Goal: Task Accomplishment & Management: Manage account settings

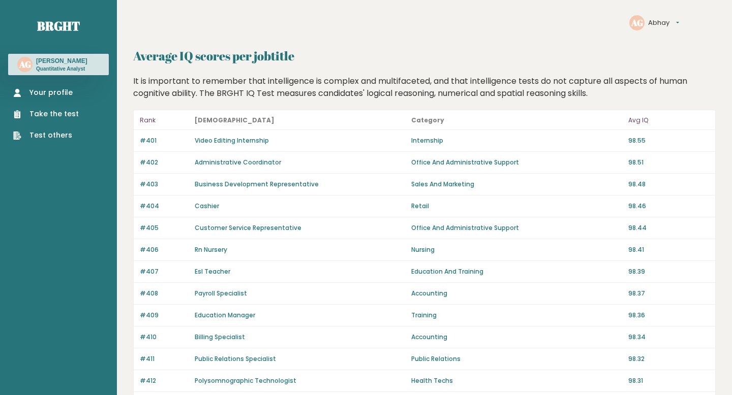
click at [49, 88] on link "Your profile" at bounding box center [46, 92] width 66 height 11
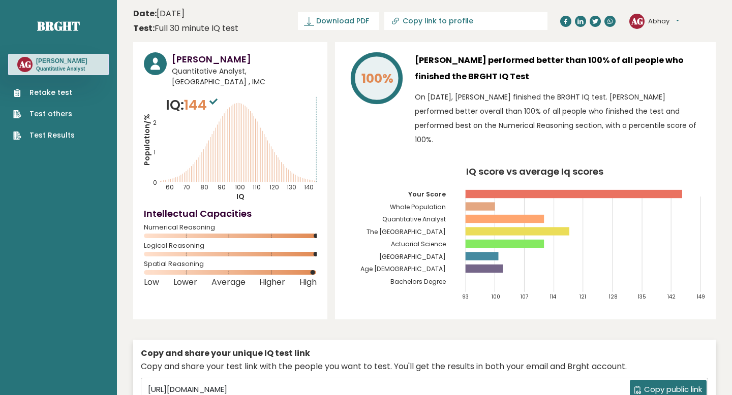
click at [550, 200] on icon "IQ score vs average Iq scores 93 100 107 114 121 128 135 142 149 Your Score Who…" at bounding box center [525, 238] width 359 height 142
click at [667, 23] on button "Abhay" at bounding box center [663, 21] width 31 height 10
click at [68, 24] on link "Brght" at bounding box center [58, 26] width 43 height 16
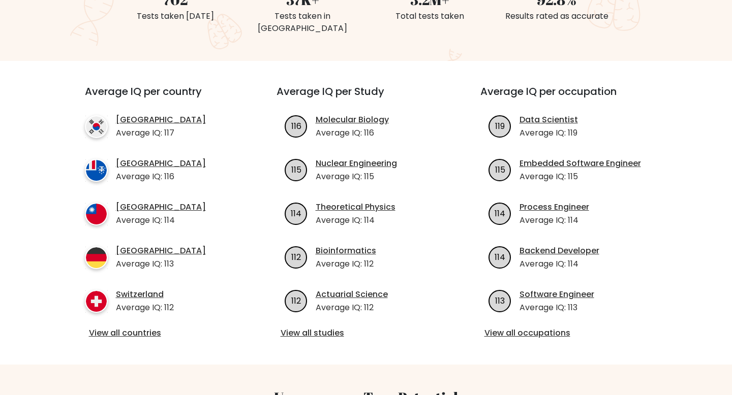
scroll to position [321, 0]
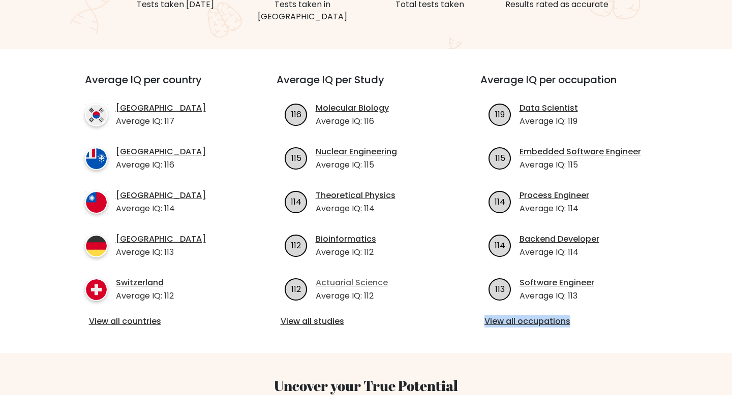
click at [345, 277] on link "Actuarial Science" at bounding box center [352, 283] width 72 height 12
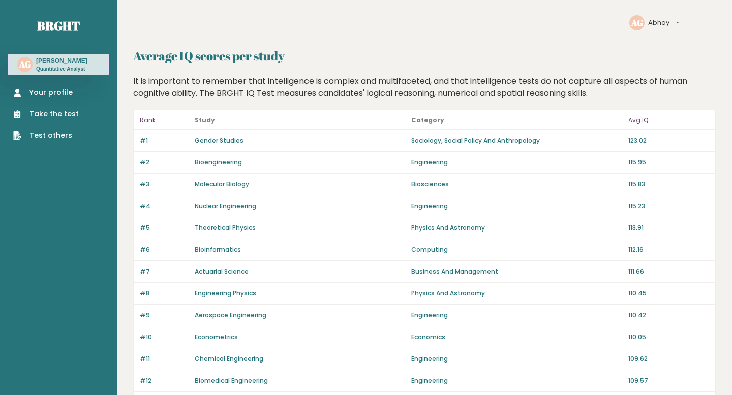
click at [639, 142] on p "123.02" at bounding box center [668, 140] width 81 height 9
click at [612, 145] on p "Sociology, Social Policy And Anthropology" at bounding box center [516, 140] width 210 height 9
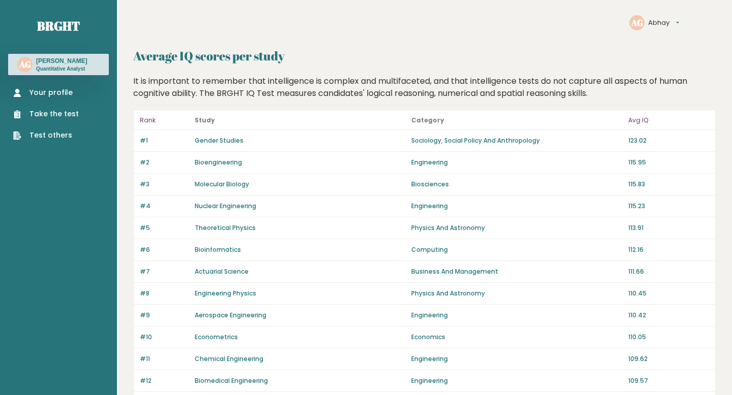
click at [211, 270] on link "Actuarial Science" at bounding box center [222, 271] width 54 height 9
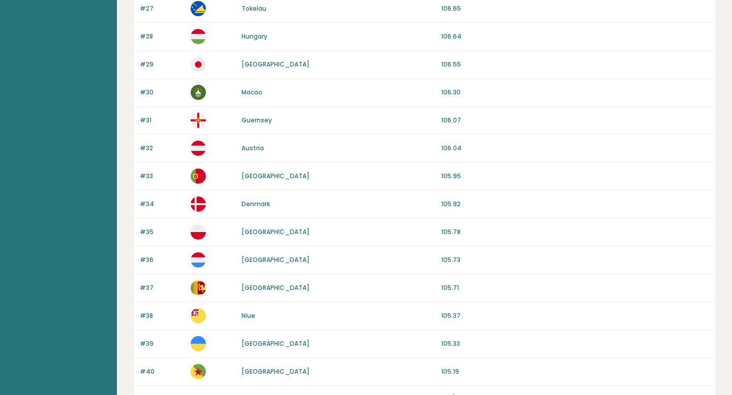
scroll to position [940, 0]
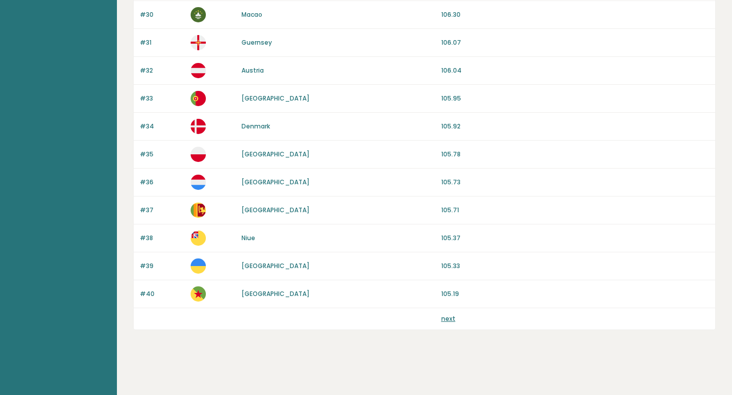
click at [454, 318] on div "next" at bounding box center [575, 319] width 268 height 9
click at [450, 318] on link "next" at bounding box center [448, 319] width 14 height 9
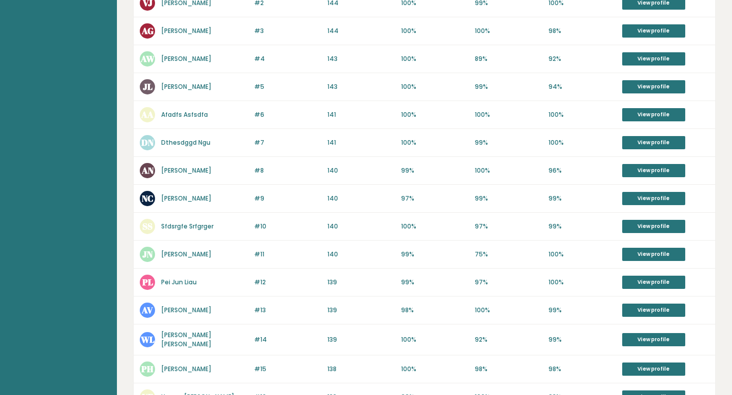
scroll to position [201, 0]
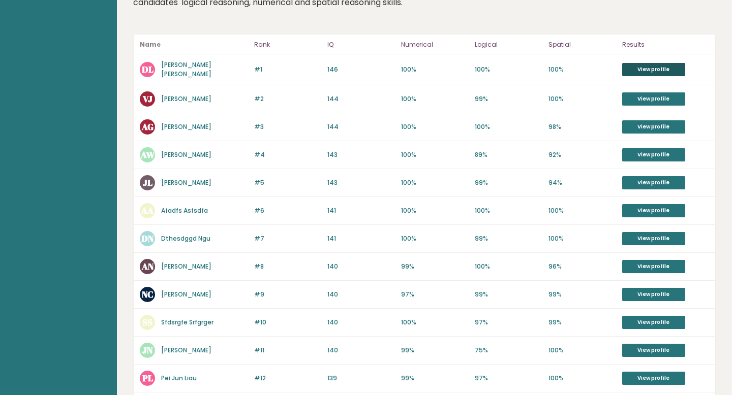
click at [646, 70] on link "View profile" at bounding box center [653, 69] width 63 height 13
click at [185, 97] on link "Vivian Juma" at bounding box center [186, 99] width 50 height 9
click at [178, 178] on link "Jack Liu" at bounding box center [186, 182] width 50 height 9
click at [175, 128] on link "[PERSON_NAME]" at bounding box center [186, 127] width 50 height 9
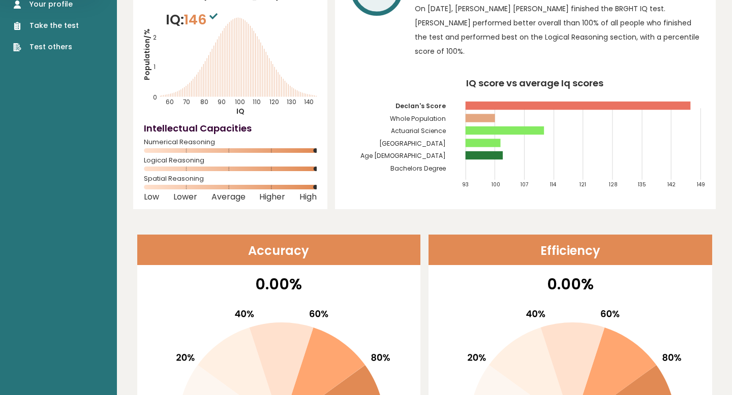
scroll to position [78, 0]
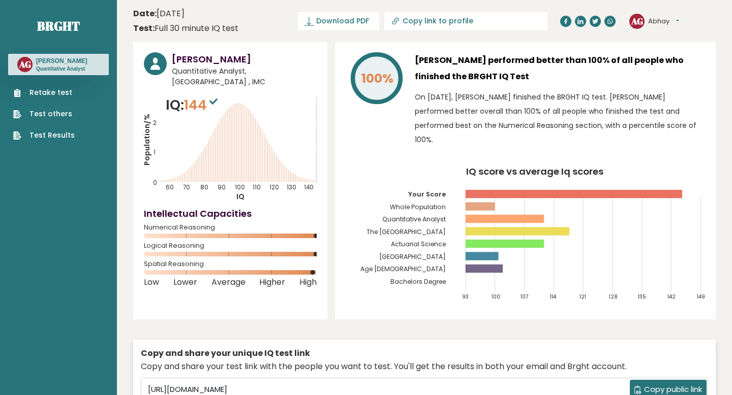
click at [289, 69] on span "Quantitative Analyst, Australia , IMC" at bounding box center [244, 76] width 145 height 21
click at [672, 21] on button "Abhay" at bounding box center [663, 21] width 31 height 10
click at [669, 51] on link "Profile" at bounding box center [675, 51] width 52 height 14
click at [667, 25] on button "Abhay" at bounding box center [663, 21] width 31 height 10
click at [672, 63] on link "Settings" at bounding box center [675, 65] width 52 height 14
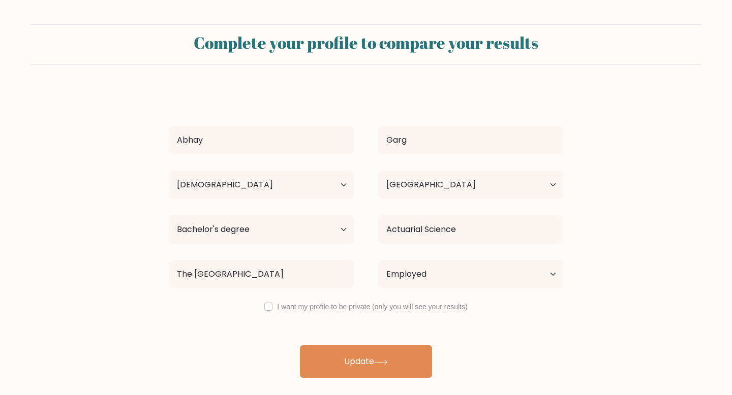
select select "18_24"
select select "AU"
select select "bachelors_degree"
select select "employed"
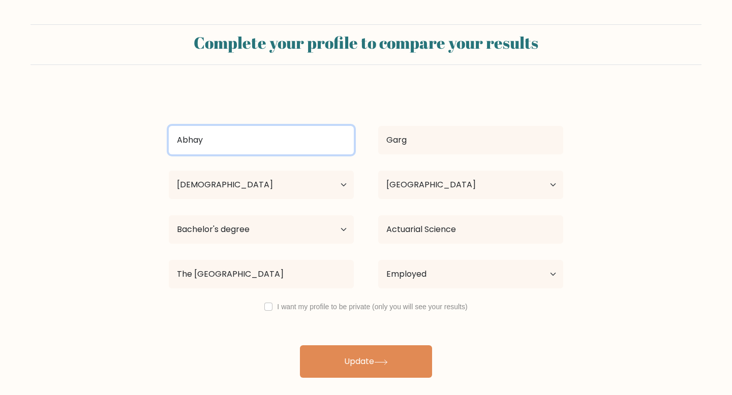
click at [300, 145] on input "Abhay" at bounding box center [261, 140] width 185 height 28
type input "A"
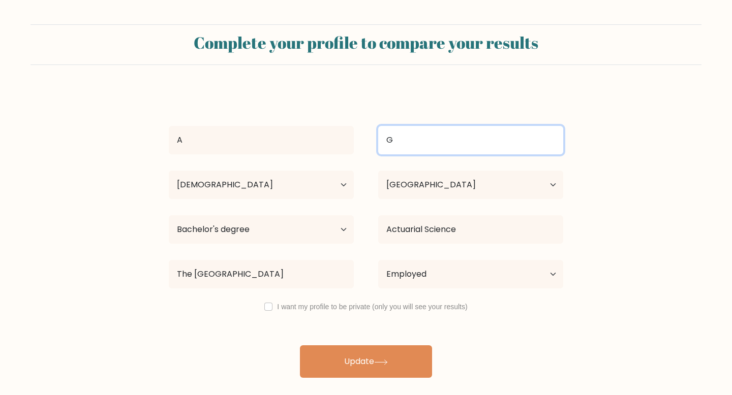
type input "G"
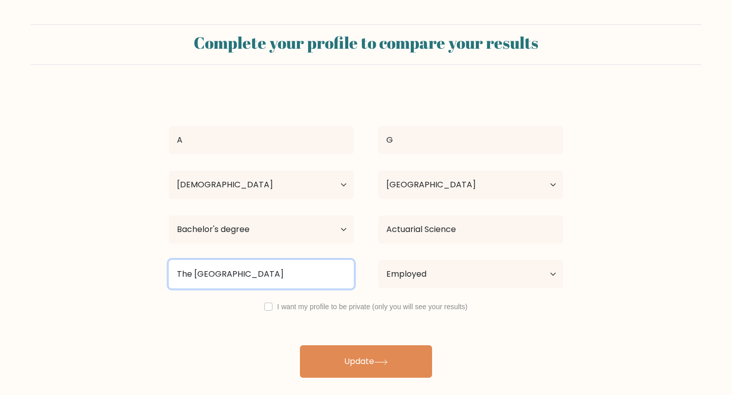
click at [307, 272] on input "The University of New South Wales" at bounding box center [261, 274] width 185 height 28
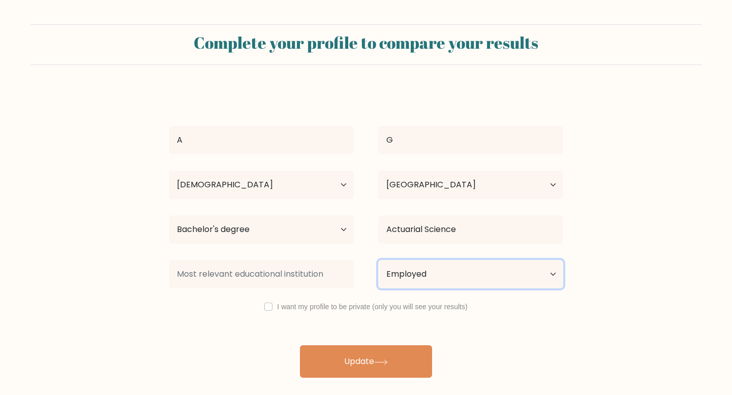
click at [406, 277] on select "Current employment status Employed Student Retired Other / prefer not to answer" at bounding box center [470, 274] width 185 height 28
select select "other"
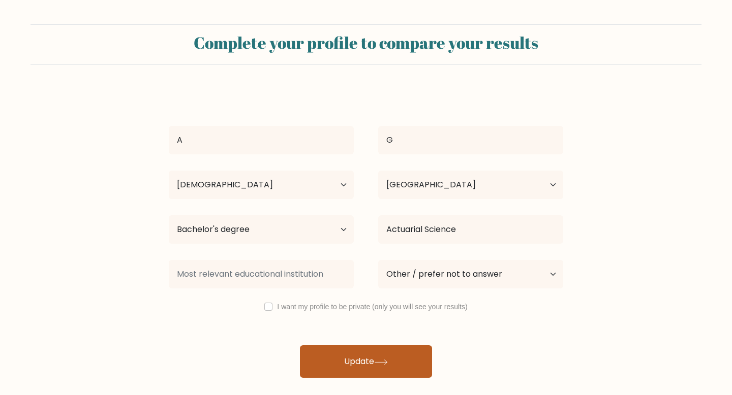
click at [401, 362] on button "Update" at bounding box center [366, 362] width 132 height 33
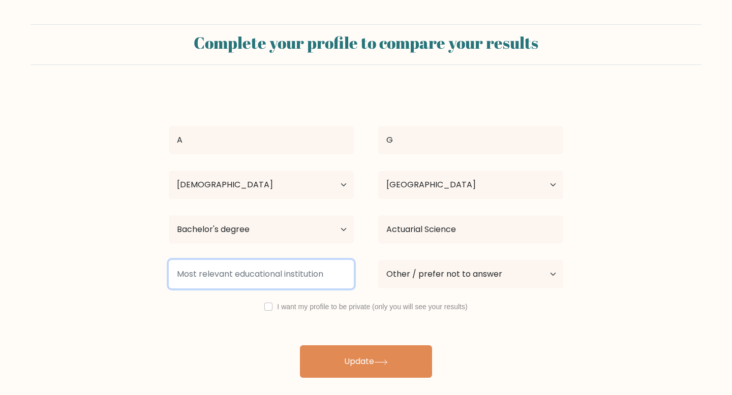
click at [305, 274] on input at bounding box center [261, 274] width 185 height 28
type input "O"
type input "b"
type input "Nfjanfj"
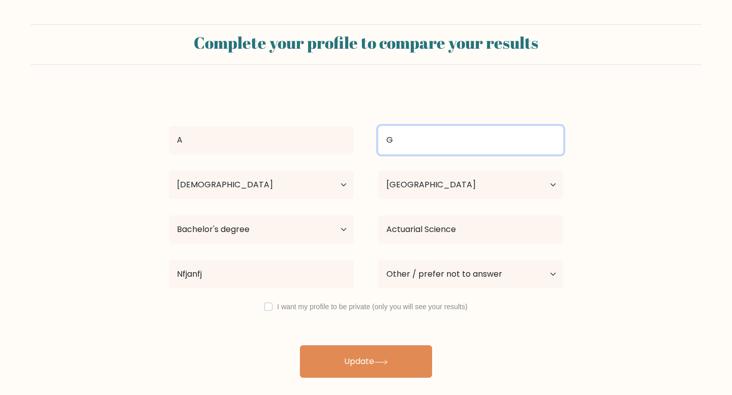
click at [404, 133] on input "G" at bounding box center [470, 140] width 185 height 28
click at [429, 140] on input "G" at bounding box center [470, 140] width 185 height 28
type input "J"
type input "Doe"
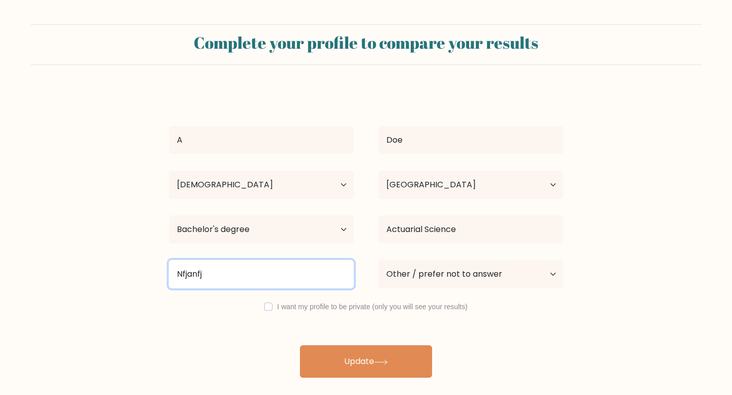
click at [272, 278] on input "Nfjanfj" at bounding box center [261, 274] width 185 height 28
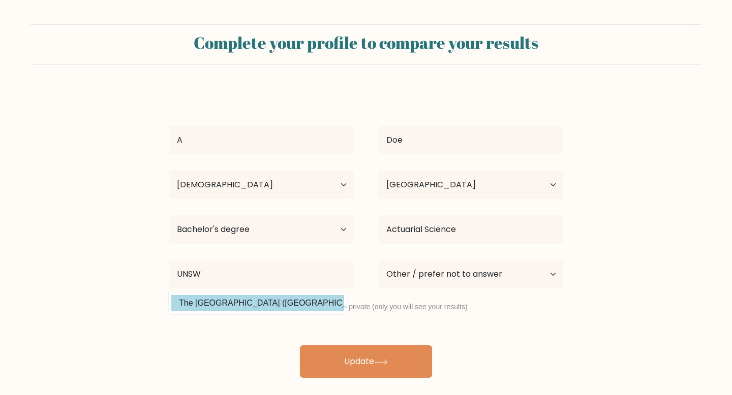
click at [277, 306] on option "The University of New South Wales (Australia)" at bounding box center [257, 303] width 173 height 16
type input "The University of New South Wales"
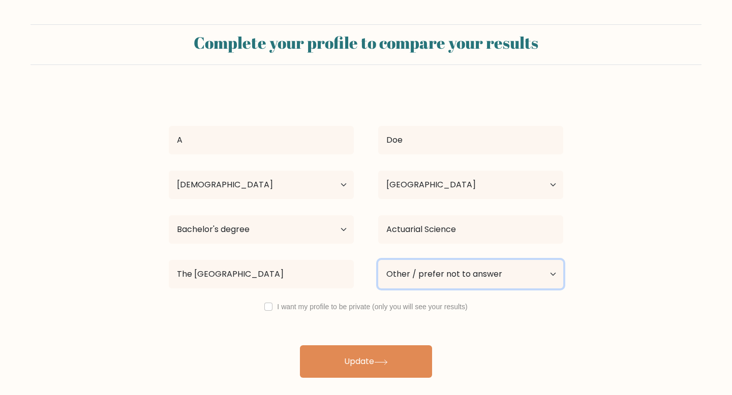
click at [427, 274] on select "Current employment status Employed Student Retired Other / prefer not to answer" at bounding box center [470, 274] width 185 height 28
click at [455, 264] on select "Current employment status Employed Student Retired Other / prefer not to answer" at bounding box center [470, 274] width 185 height 28
click at [479, 281] on select "Current employment status Employed Student Retired Other / prefer not to answer" at bounding box center [470, 274] width 185 height 28
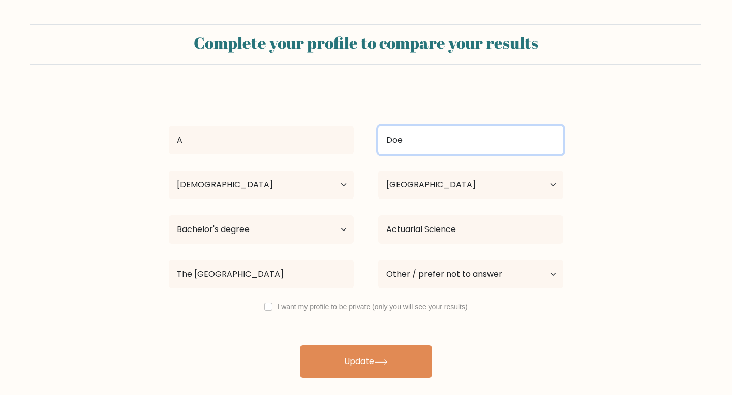
click at [405, 146] on input "Doe" at bounding box center [470, 140] width 185 height 28
type input "G"
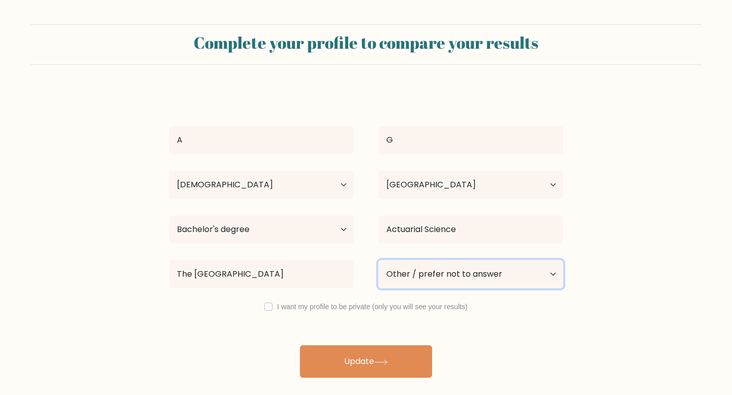
click at [411, 275] on select "Current employment status Employed Student Retired Other / prefer not to answer" at bounding box center [470, 274] width 185 height 28
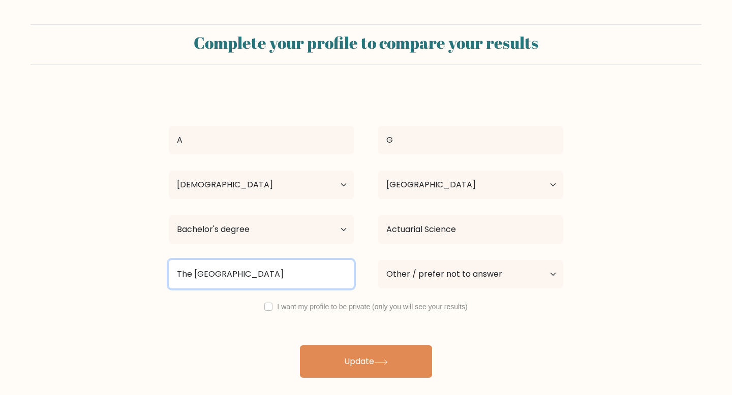
click at [308, 271] on input "The University of New South Wales" at bounding box center [261, 274] width 185 height 28
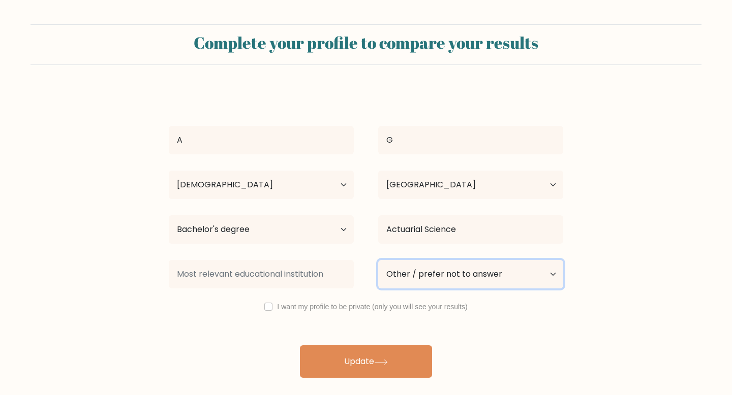
click at [414, 272] on select "Current employment status Employed Student Retired Other / prefer not to answer" at bounding box center [470, 274] width 185 height 28
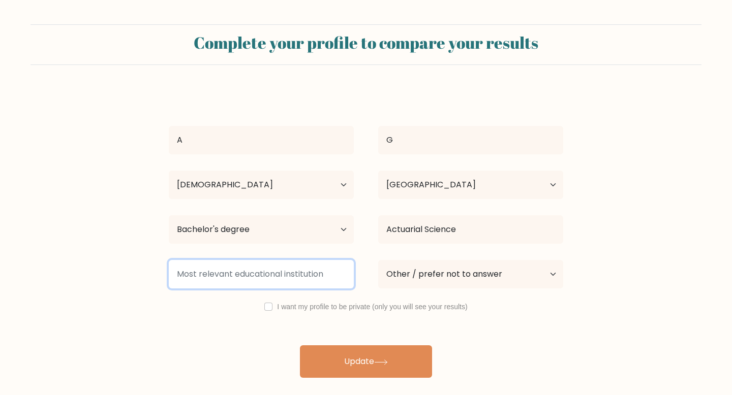
click at [312, 272] on input at bounding box center [261, 274] width 185 height 28
type input "None"
click at [310, 276] on input "None" at bounding box center [261, 274] width 185 height 28
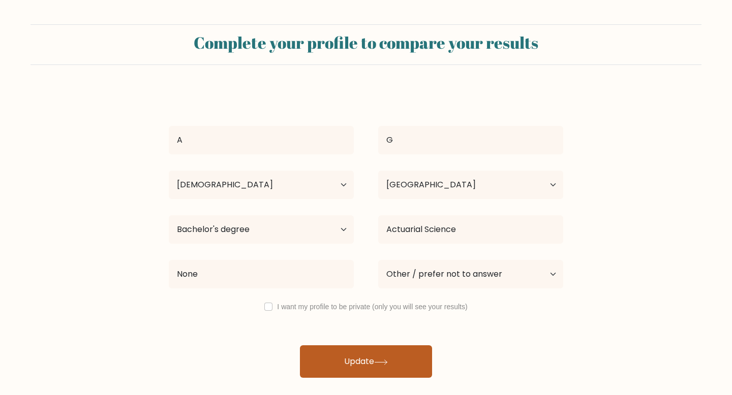
click at [360, 359] on button "Update" at bounding box center [366, 362] width 132 height 33
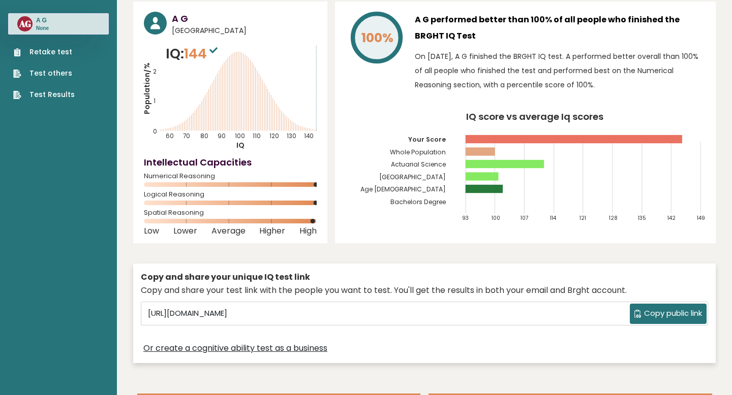
scroll to position [40, 0]
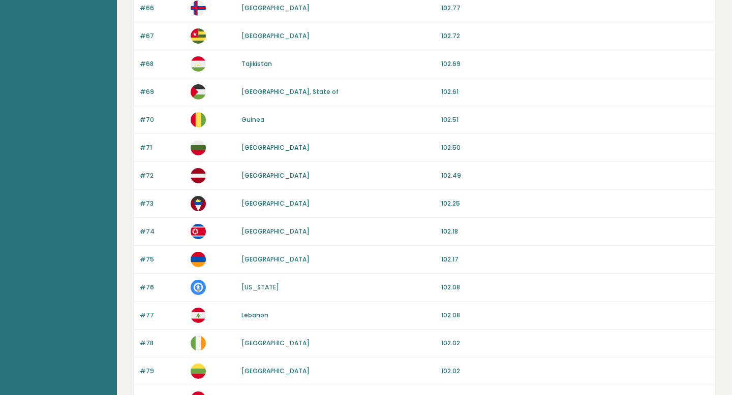
scroll to position [940, 0]
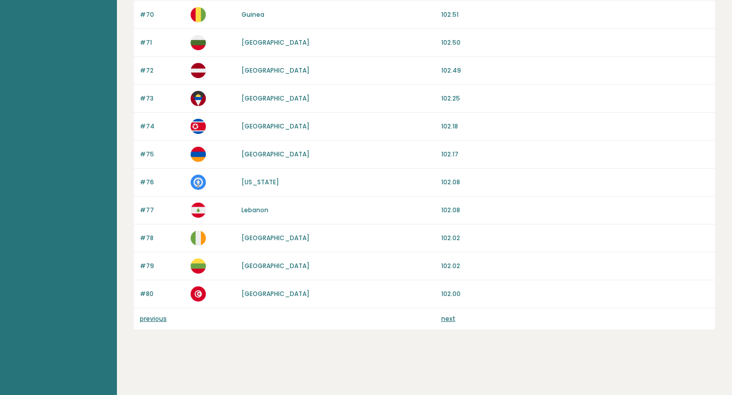
click at [448, 319] on link "next" at bounding box center [448, 319] width 14 height 9
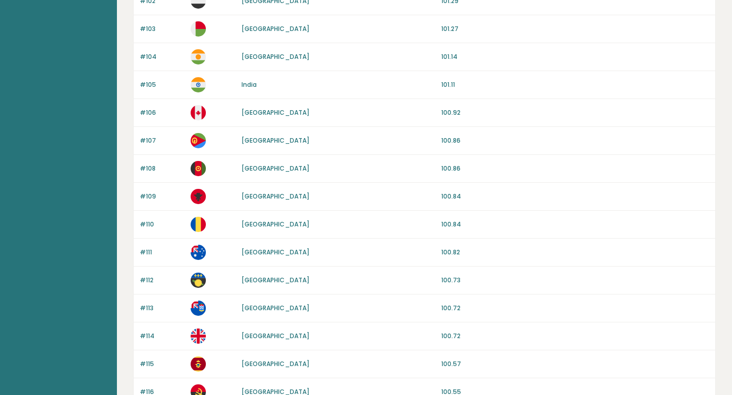
scroll to position [730, 0]
click at [261, 254] on link "[GEOGRAPHIC_DATA]" at bounding box center [275, 252] width 68 height 9
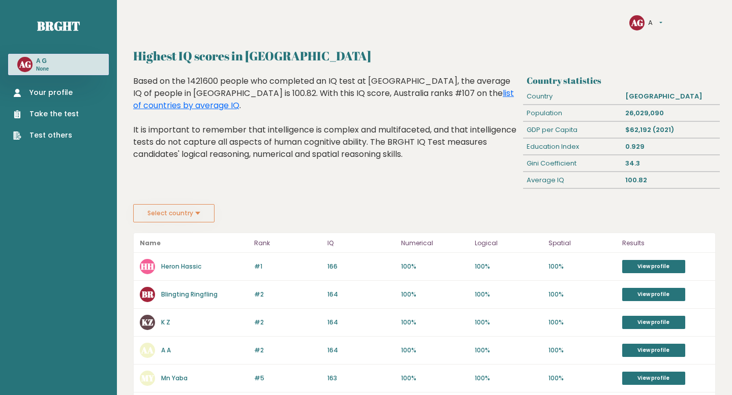
click at [189, 267] on link "Heron Hassic" at bounding box center [181, 266] width 40 height 9
click at [187, 296] on link "Blingting Ringfling" at bounding box center [189, 294] width 56 height 9
click at [165, 324] on link "K Z" at bounding box center [165, 322] width 9 height 9
click at [166, 350] on link "A A" at bounding box center [166, 350] width 10 height 9
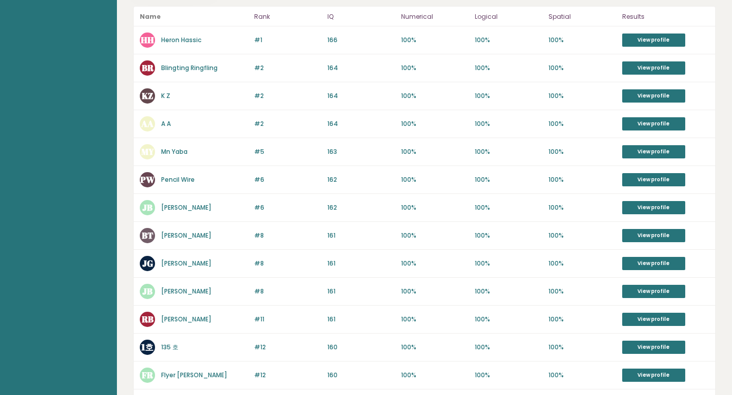
scroll to position [227, 0]
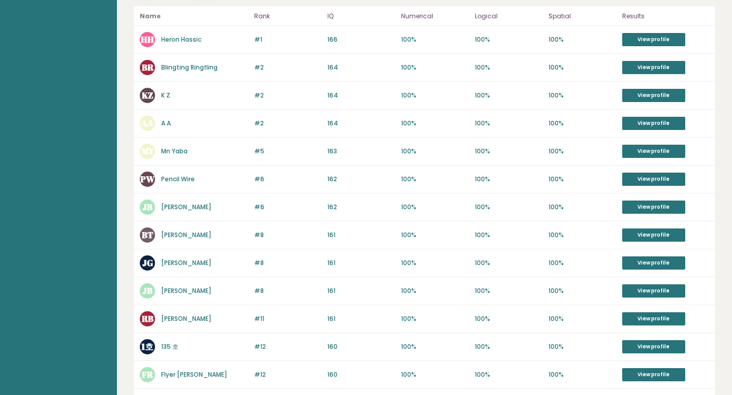
click at [176, 208] on link "James Blake" at bounding box center [186, 207] width 50 height 9
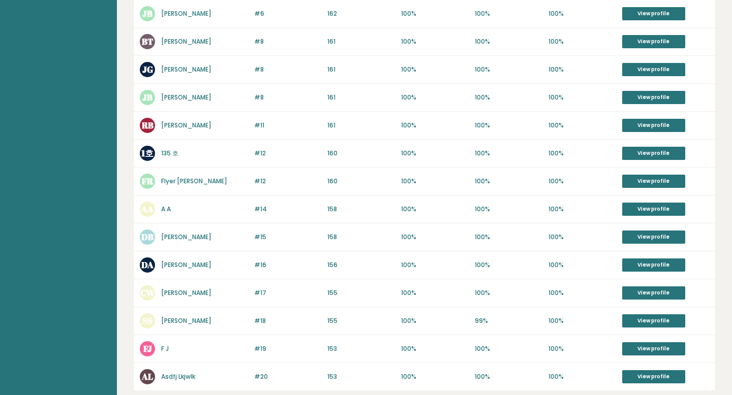
scroll to position [482, 0]
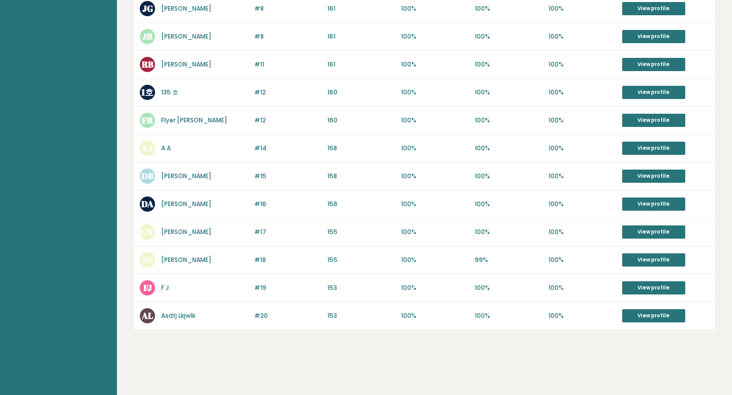
click at [182, 259] on link "Sanjana Sarda" at bounding box center [186, 260] width 50 height 9
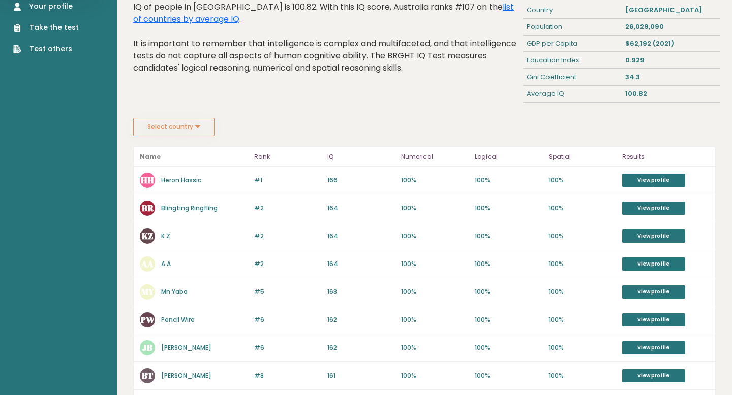
scroll to position [0, 0]
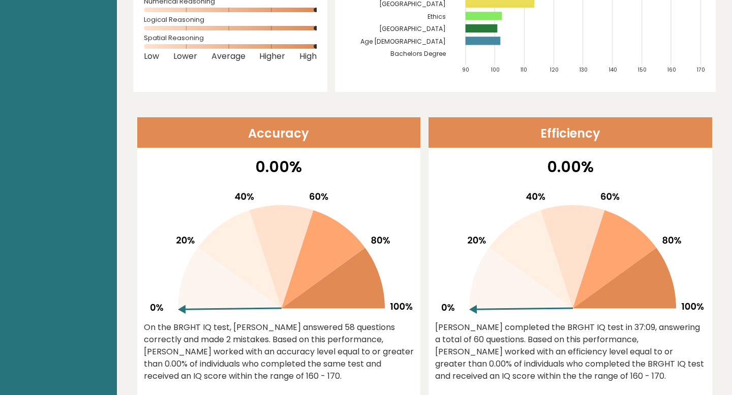
scroll to position [219, 0]
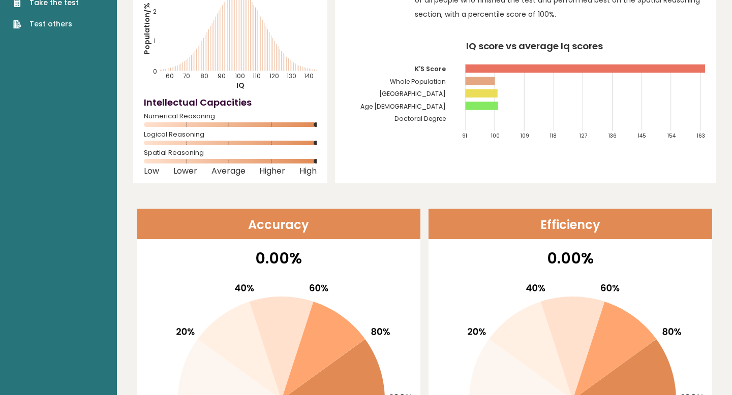
scroll to position [112, 0]
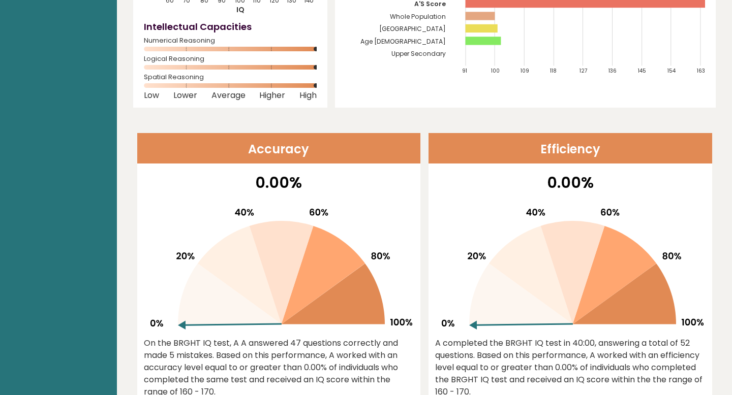
scroll to position [177, 0]
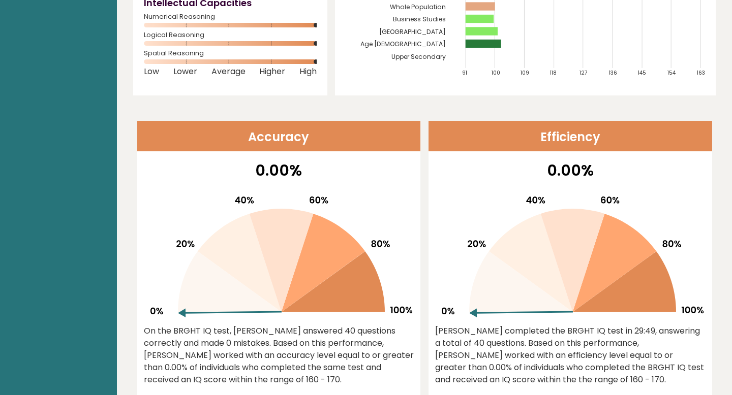
scroll to position [201, 0]
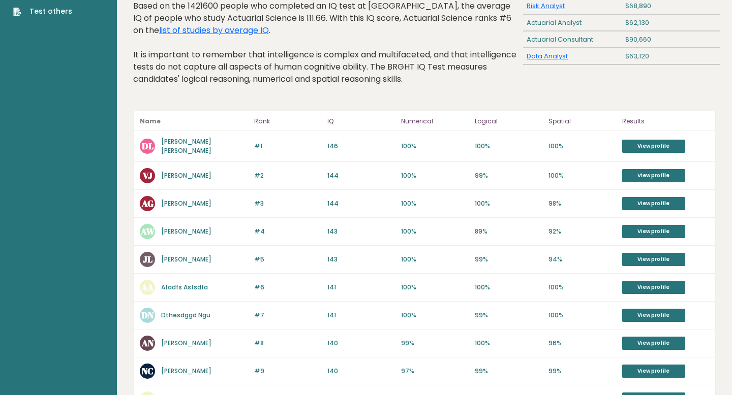
scroll to position [184, 0]
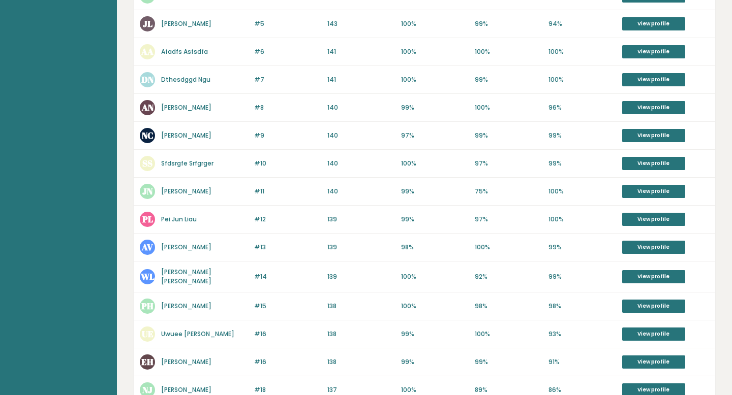
scroll to position [487, 0]
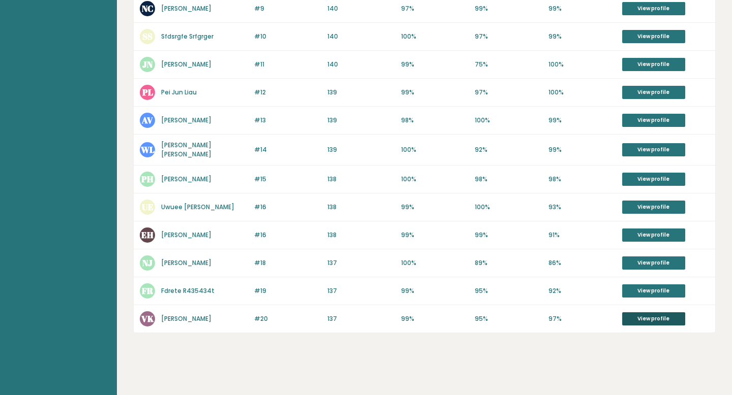
click at [625, 313] on link "View profile" at bounding box center [653, 319] width 63 height 13
click at [632, 285] on link "View profile" at bounding box center [653, 291] width 63 height 13
click at [637, 257] on link "View profile" at bounding box center [653, 263] width 63 height 13
click at [656, 175] on link "View profile" at bounding box center [653, 179] width 63 height 13
click at [642, 148] on link "View profile" at bounding box center [653, 149] width 63 height 13
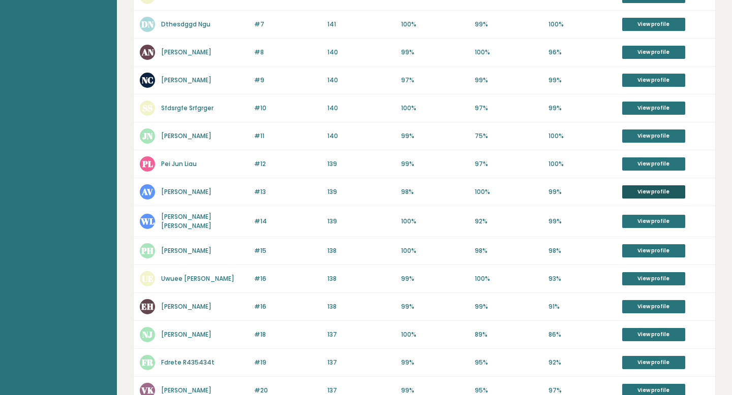
scroll to position [411, 0]
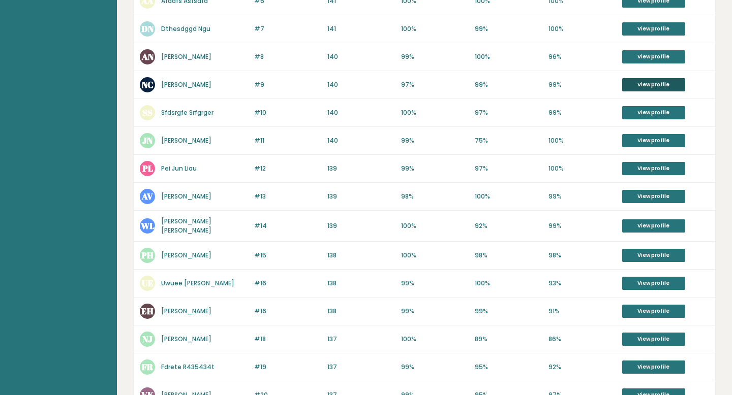
click at [653, 85] on link "View profile" at bounding box center [653, 84] width 63 height 13
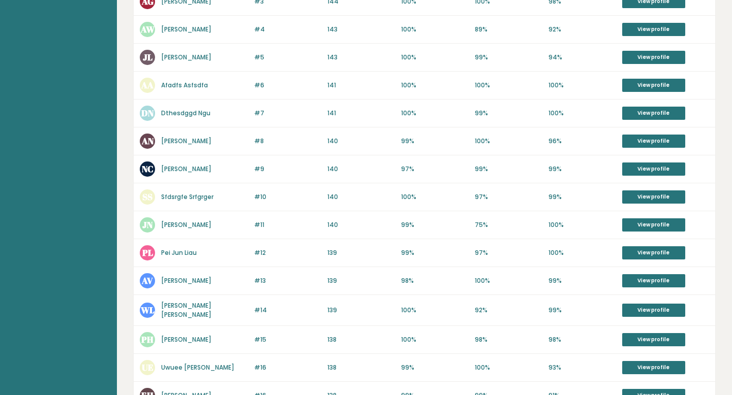
scroll to position [305, 0]
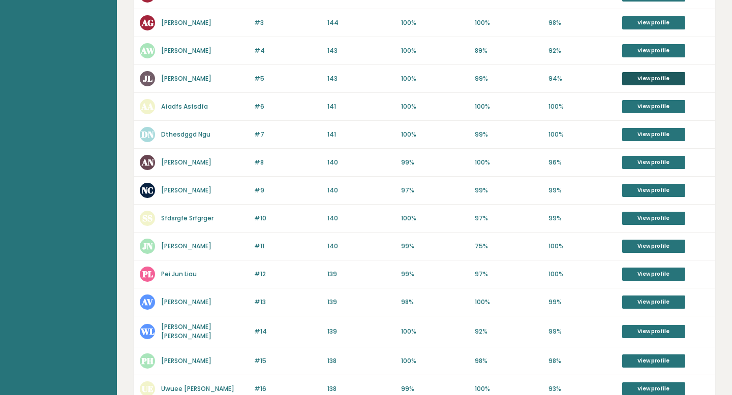
click at [637, 76] on link "View profile" at bounding box center [653, 78] width 63 height 13
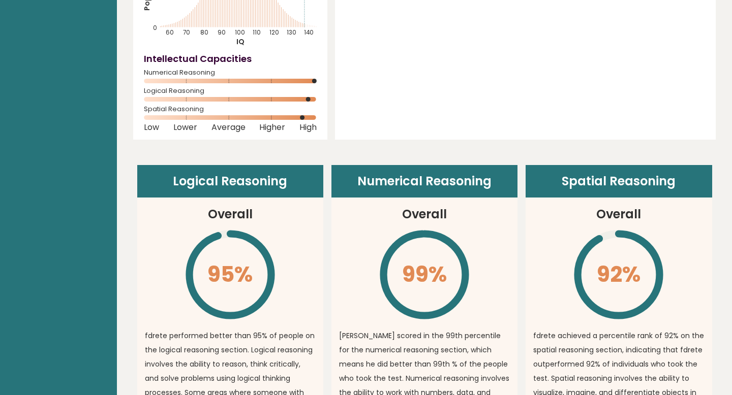
scroll to position [145, 0]
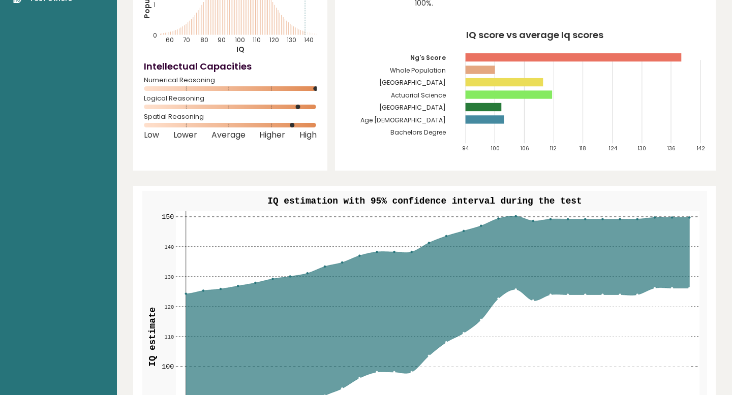
scroll to position [147, 0]
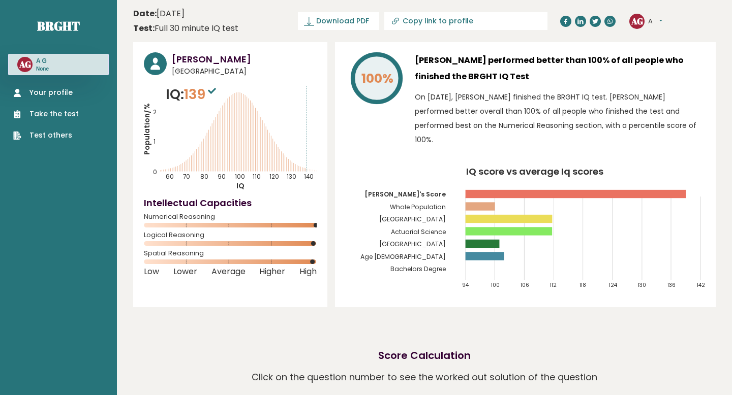
scroll to position [12, 0]
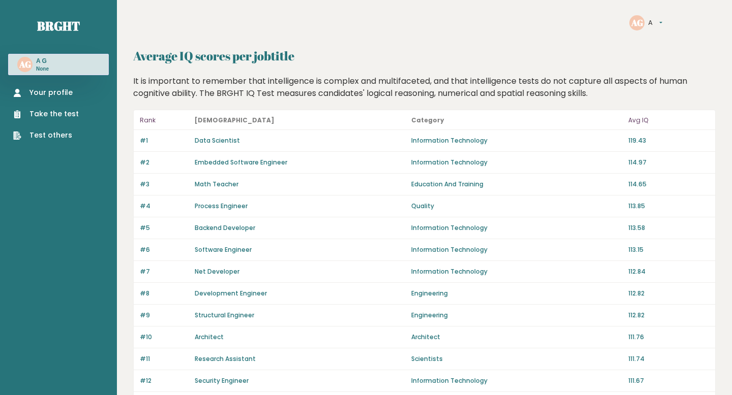
click at [227, 142] on link "Data Scientist" at bounding box center [217, 140] width 45 height 9
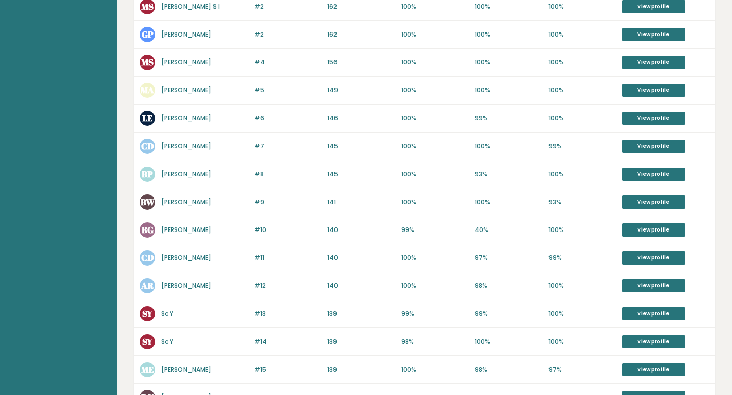
scroll to position [70, 0]
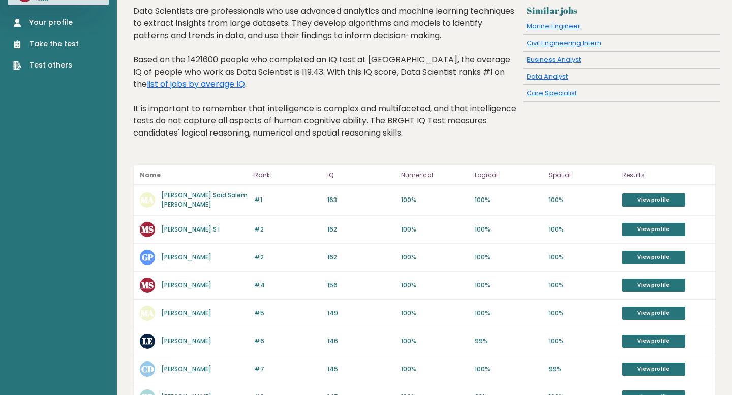
click at [186, 198] on link "Mohammed Saleh Said Salem Alharbi" at bounding box center [204, 200] width 86 height 18
click at [173, 229] on link "Magnus S I" at bounding box center [190, 229] width 58 height 9
click at [175, 259] on link "Gregor Plato" at bounding box center [186, 257] width 50 height 9
click at [174, 283] on link "Magnus Siking" at bounding box center [186, 285] width 50 height 9
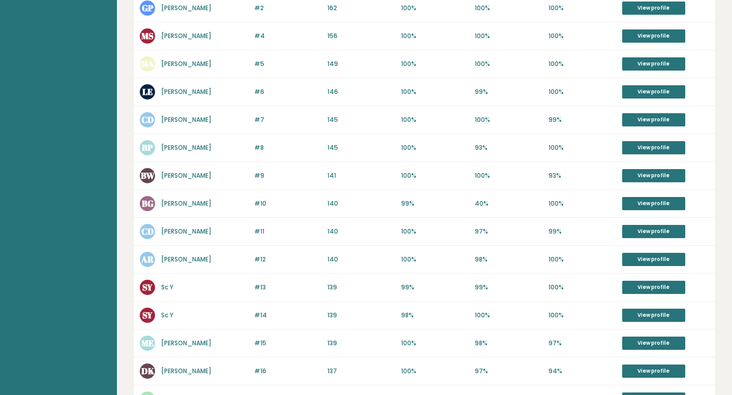
scroll to position [0, 0]
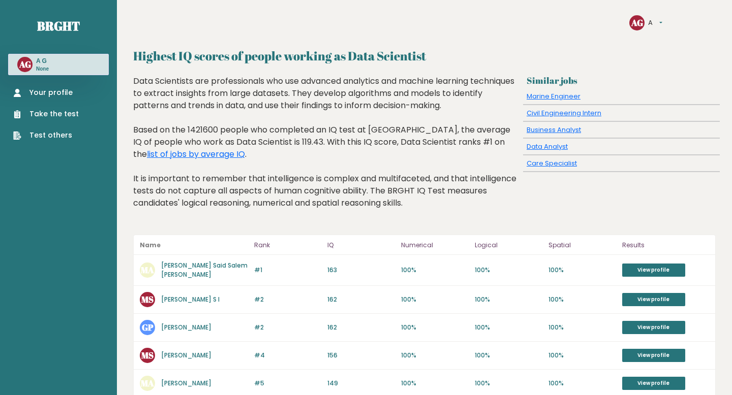
click at [648, 24] on button "A" at bounding box center [655, 23] width 14 height 10
click at [660, 36] on link "Settings" at bounding box center [674, 37] width 50 height 10
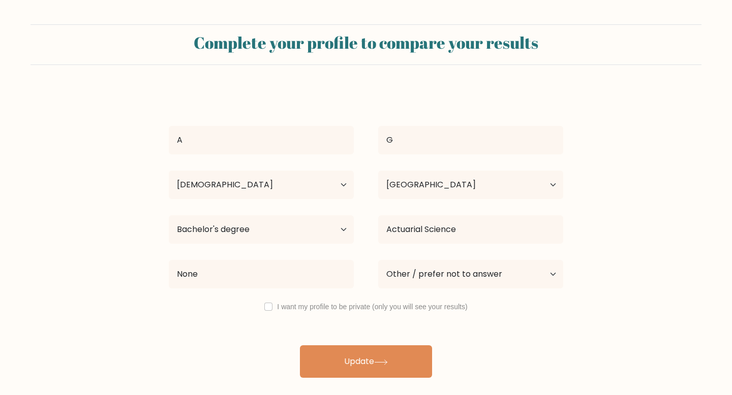
select select "18_24"
select select "AU"
select select "bachelors_degree"
select select "other"
click at [314, 193] on select "Age Under [DEMOGRAPHIC_DATA] [DEMOGRAPHIC_DATA] [DEMOGRAPHIC_DATA] [DEMOGRAPHIC…" at bounding box center [261, 185] width 185 height 28
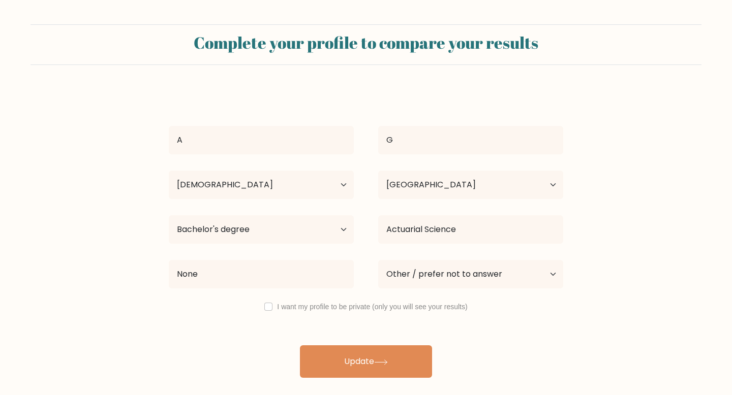
click at [401, 309] on label "I want my profile to be private (only you will see your results)" at bounding box center [372, 307] width 190 height 8
click at [265, 311] on input "checkbox" at bounding box center [268, 307] width 8 height 8
checkbox input "true"
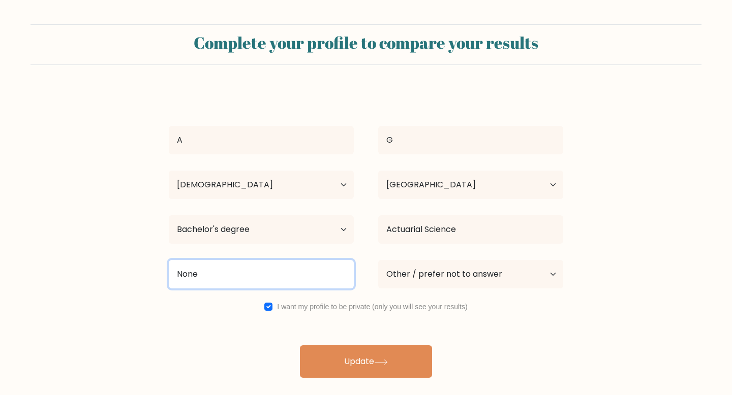
click at [307, 279] on input "None" at bounding box center [261, 274] width 185 height 28
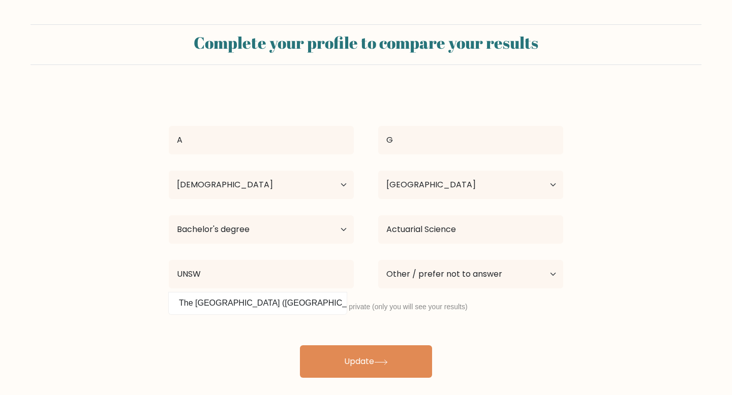
click at [253, 299] on option "The [GEOGRAPHIC_DATA] ([GEOGRAPHIC_DATA])" at bounding box center [257, 303] width 173 height 16
type input "The [GEOGRAPHIC_DATA]"
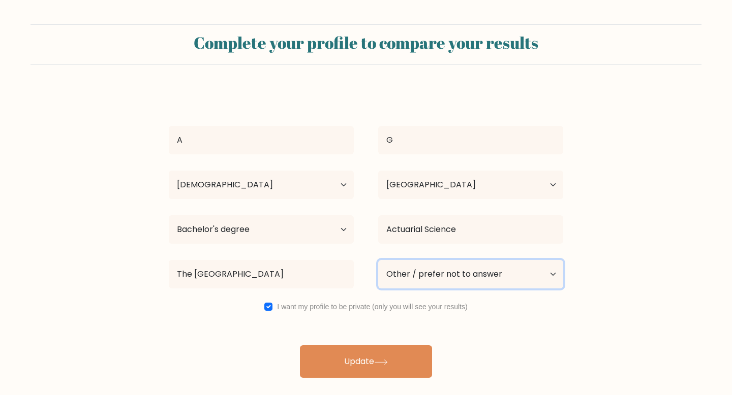
click at [441, 270] on select "Current employment status Employed Student Retired Other / prefer not to answer" at bounding box center [470, 274] width 185 height 28
select select "employed"
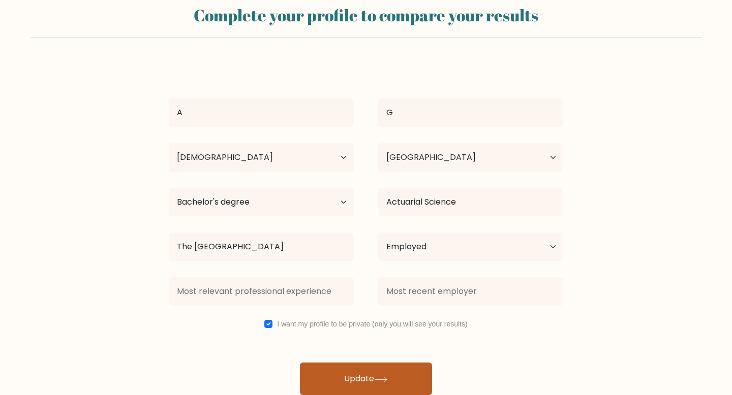
click at [364, 369] on button "Update" at bounding box center [366, 379] width 132 height 33
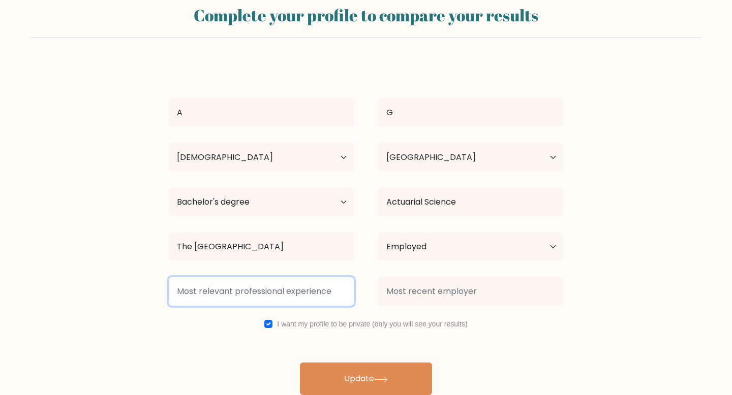
click at [296, 289] on input at bounding box center [261, 292] width 185 height 28
type input "Q"
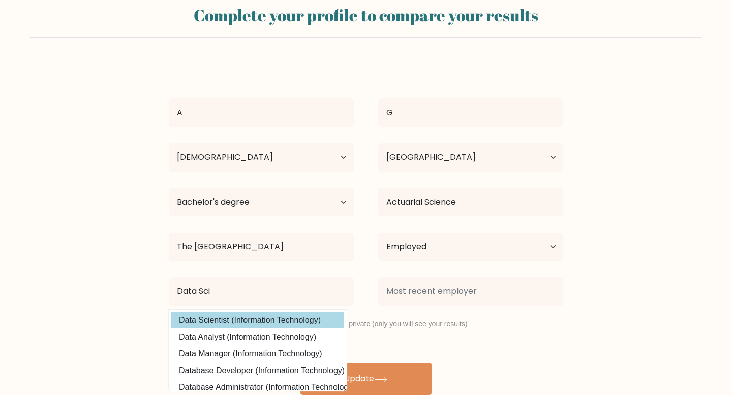
click at [282, 326] on option "Data Scientist (Information Technology)" at bounding box center [257, 321] width 173 height 16
type input "Data Scientist"
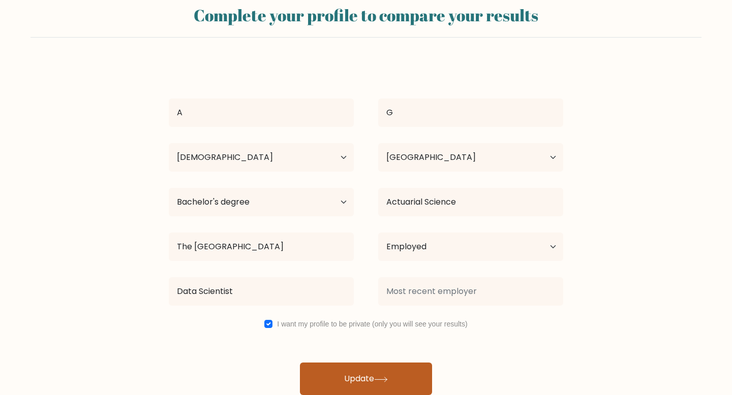
click at [346, 377] on button "Update" at bounding box center [366, 379] width 132 height 33
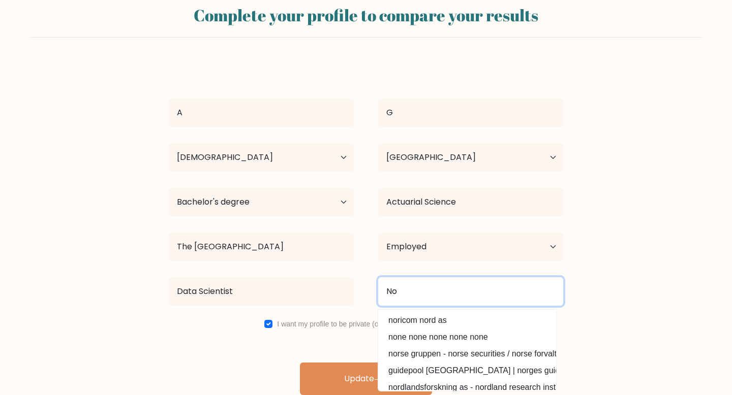
type input "N"
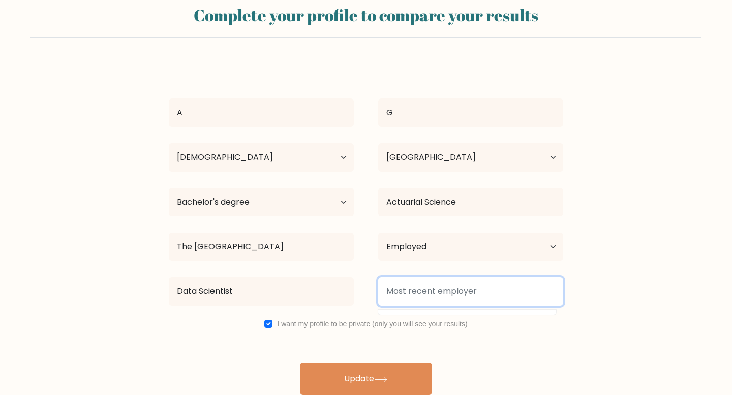
type input "B"
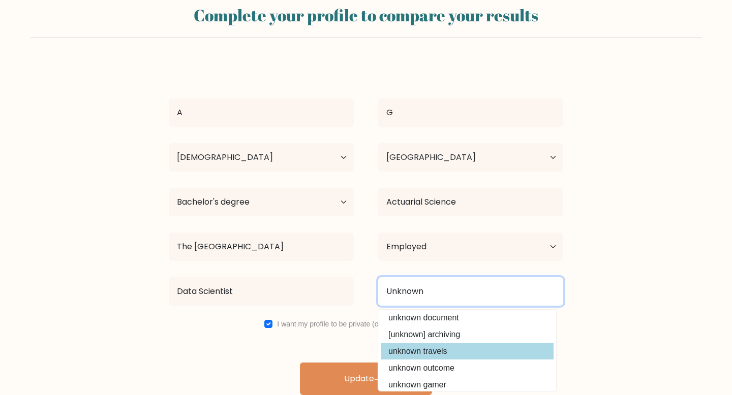
scroll to position [91, 0]
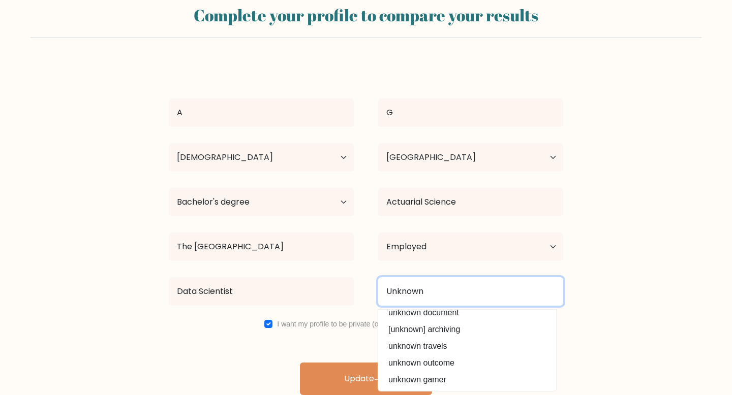
type input "Unknown"
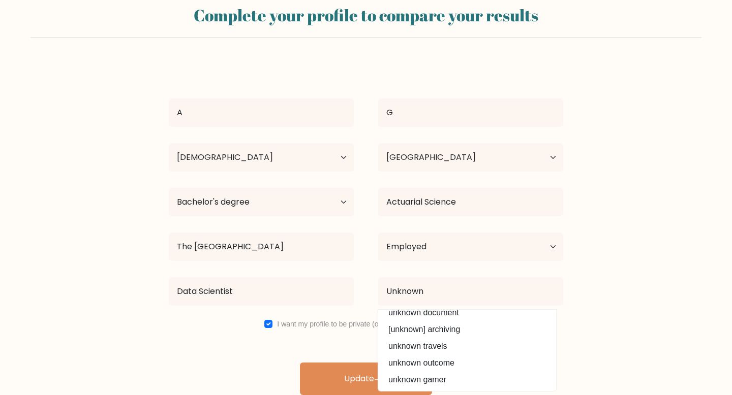
click at [594, 361] on form "Complete your profile to compare your results A G Age Under [DEMOGRAPHIC_DATA] …" at bounding box center [366, 196] width 732 height 399
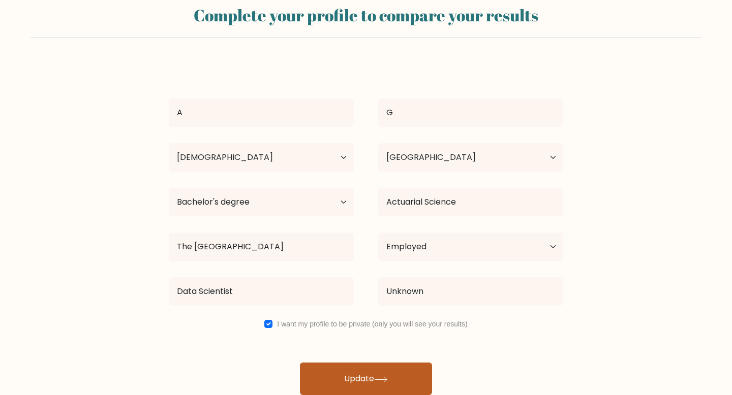
click at [386, 368] on button "Update" at bounding box center [366, 379] width 132 height 33
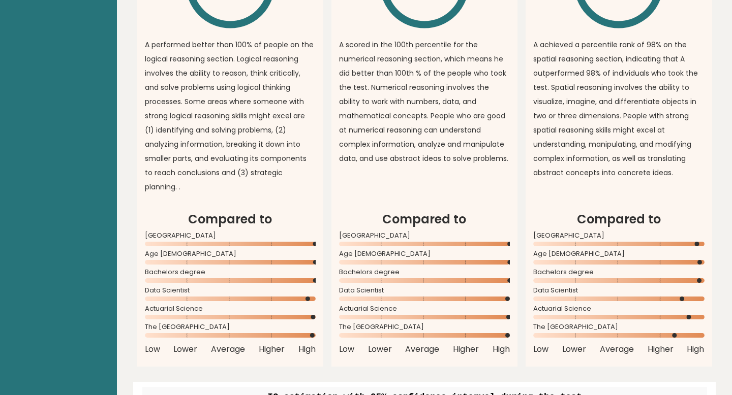
scroll to position [938, 0]
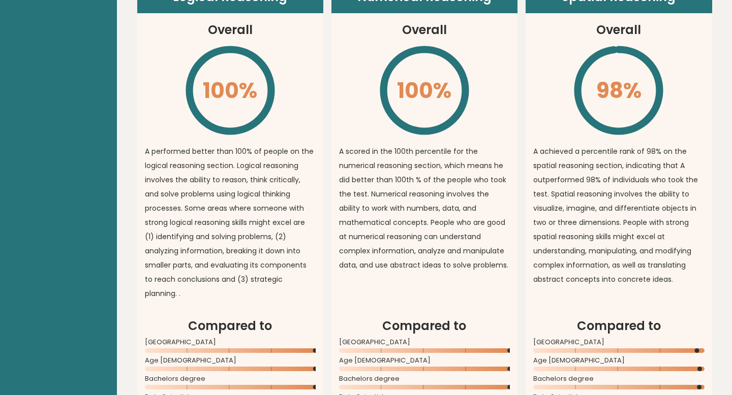
click at [271, 158] on p "A performed better than 100% of people on the logical reasoning section. Logica…" at bounding box center [230, 222] width 171 height 157
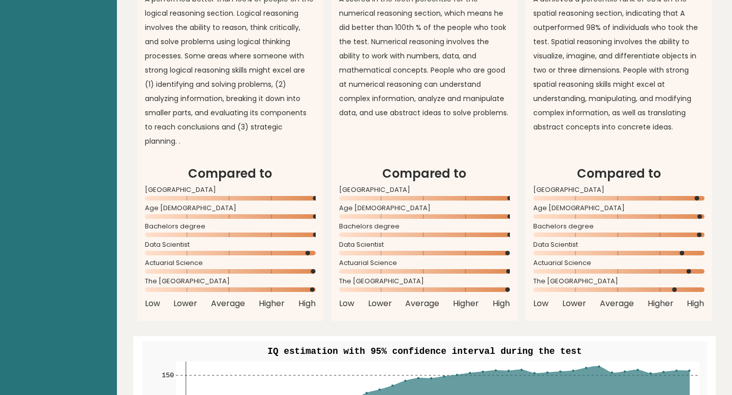
scroll to position [935, 0]
click at [307, 252] on circle at bounding box center [308, 254] width 5 height 5
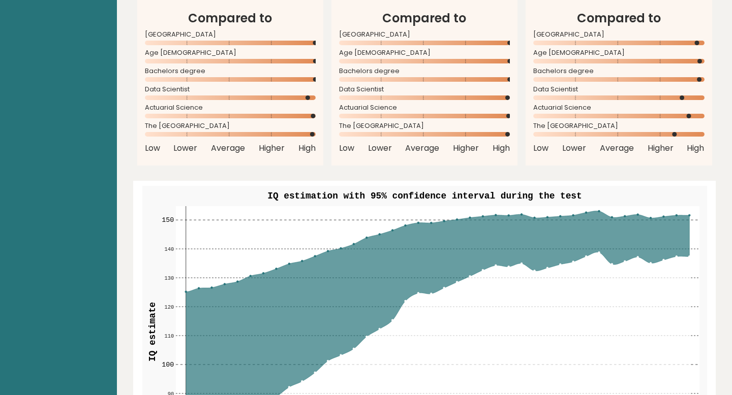
scroll to position [1092, 0]
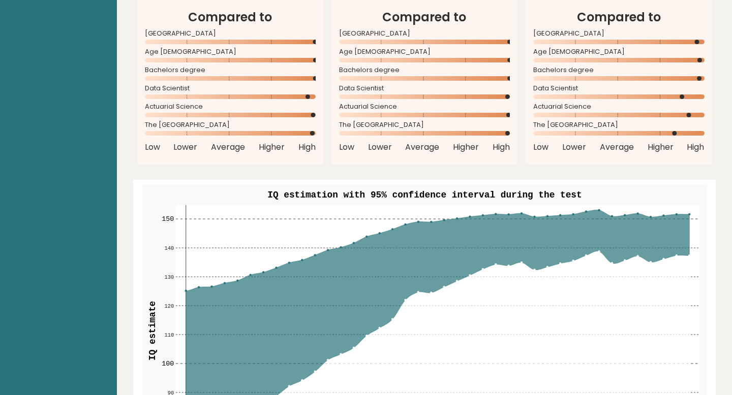
click at [632, 131] on rect at bounding box center [618, 133] width 171 height 5
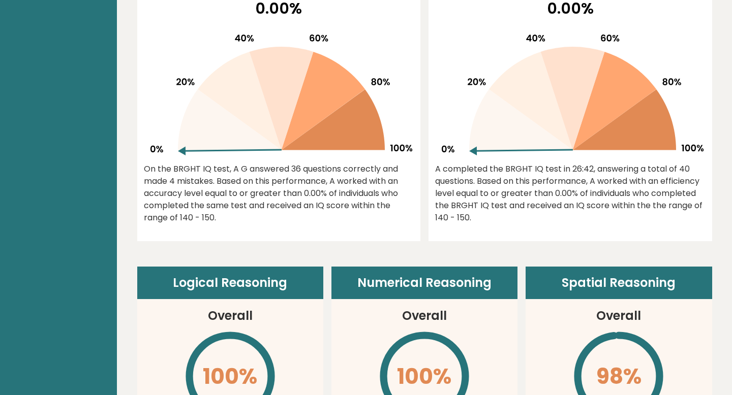
scroll to position [0, 0]
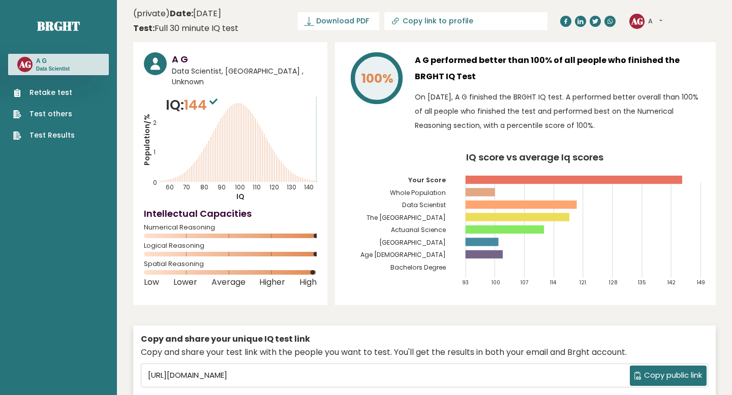
click at [514, 202] on rect at bounding box center [521, 205] width 111 height 8
click at [431, 219] on tspan "The University Of New South Wales" at bounding box center [406, 217] width 79 height 9
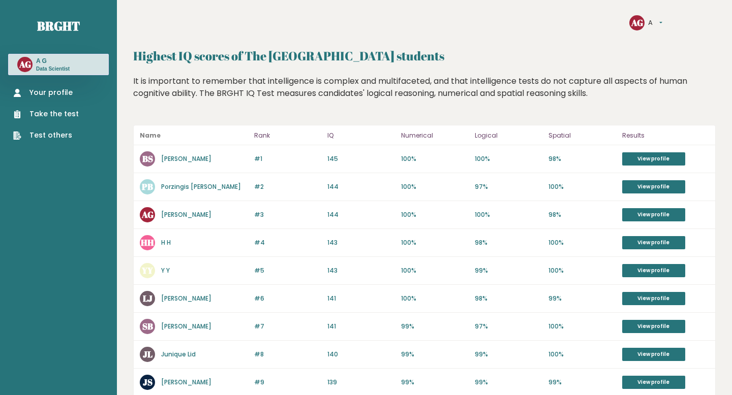
click at [184, 157] on link "[PERSON_NAME]" at bounding box center [186, 159] width 50 height 9
click at [194, 187] on link "Porzingis [PERSON_NAME]" at bounding box center [201, 186] width 80 height 9
click at [190, 213] on link "[PERSON_NAME]" at bounding box center [186, 214] width 50 height 9
click at [188, 156] on link "[PERSON_NAME]" at bounding box center [186, 159] width 50 height 9
click at [164, 247] on link "H H" at bounding box center [166, 242] width 10 height 9
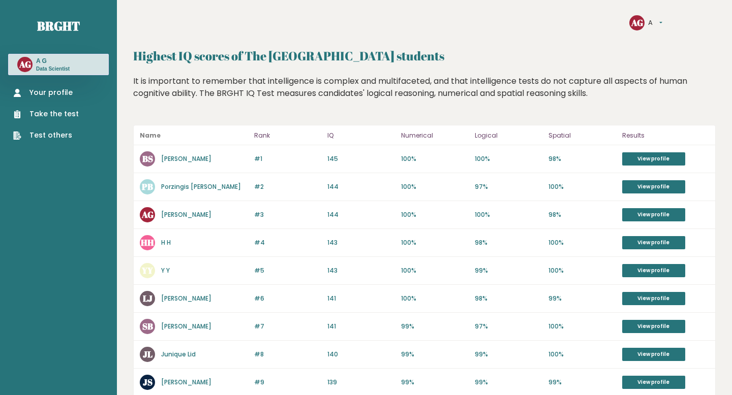
click at [171, 299] on link "[PERSON_NAME]" at bounding box center [186, 298] width 50 height 9
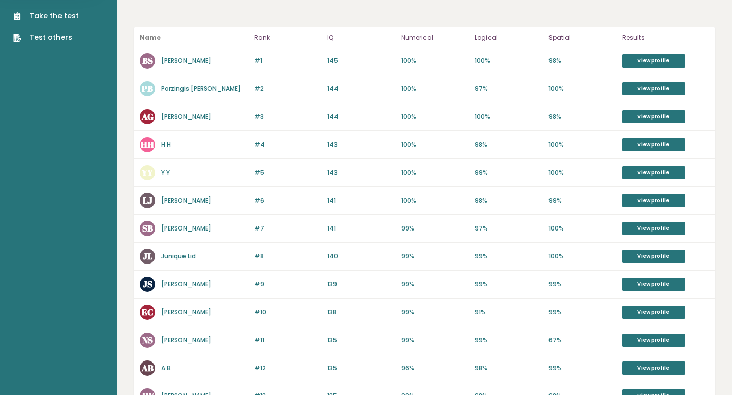
scroll to position [87, 0]
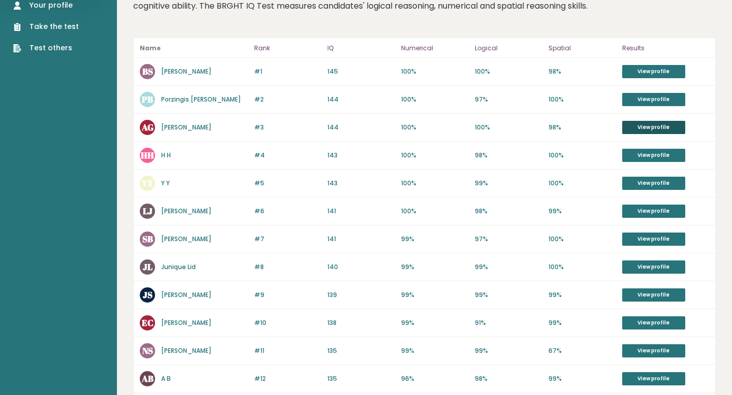
click at [635, 128] on link "View profile" at bounding box center [653, 127] width 63 height 13
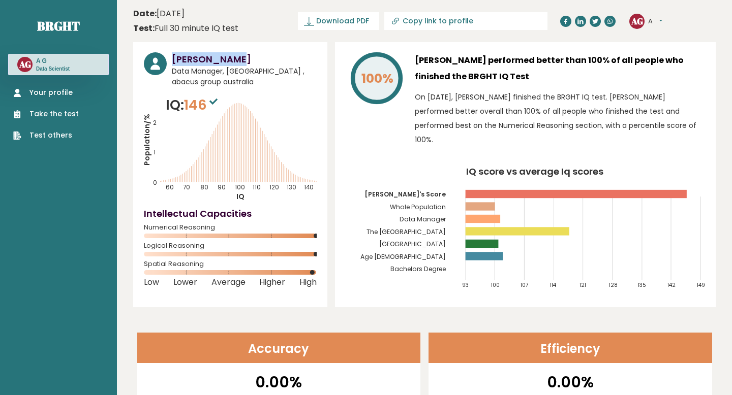
drag, startPoint x: 239, startPoint y: 52, endPoint x: 171, endPoint y: 63, distance: 69.4
click at [171, 63] on div "Belinda Situ Data Manager, Australia , abacus group australia" at bounding box center [230, 69] width 173 height 35
copy h3 "Belinda Situ"
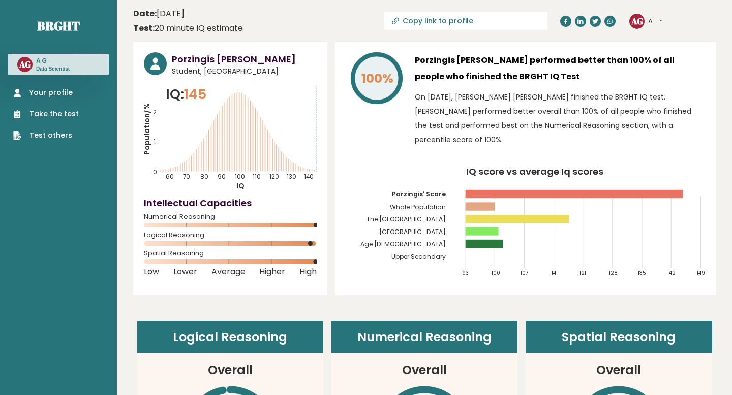
click at [230, 62] on h3 "Porzingis [PERSON_NAME]" at bounding box center [244, 59] width 145 height 14
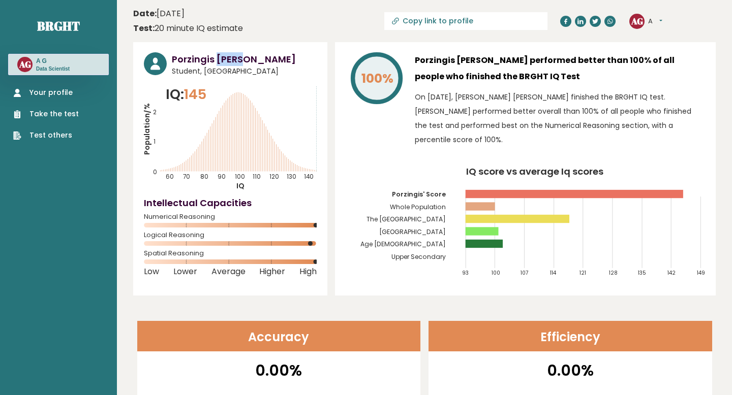
click at [230, 62] on h3 "Porzingis Bobby" at bounding box center [244, 59] width 145 height 14
copy div "Porzingis Bobby"
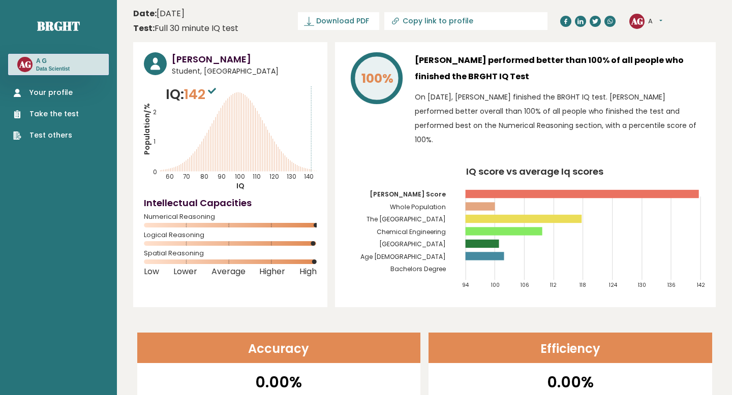
click at [198, 59] on h3 "[PERSON_NAME]" at bounding box center [244, 59] width 145 height 14
copy div "[PERSON_NAME]"
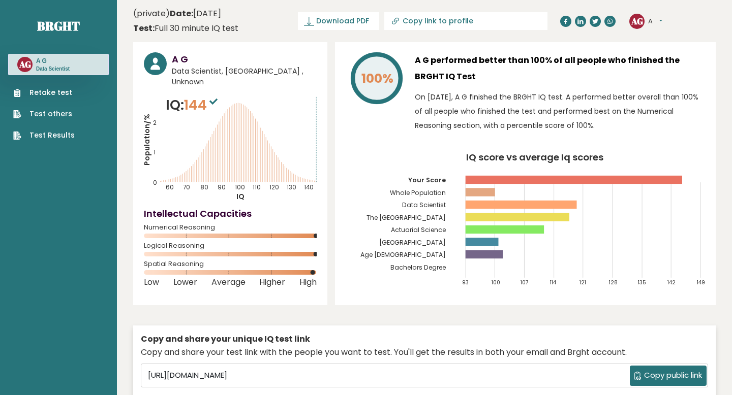
click at [429, 121] on p "On [DATE], A G finished the BRGHT IQ test. A performed better overall than 100%…" at bounding box center [560, 111] width 290 height 43
click div "(private) Date: September 11, 2025 Test: Full 30 minute IQ test"
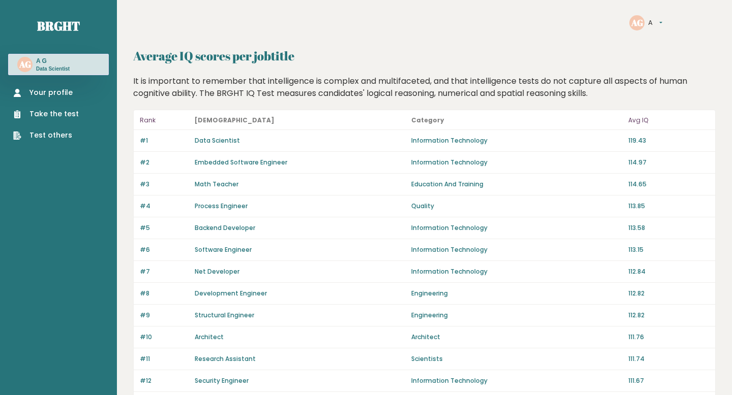
click at [214, 138] on link "Data Scientist" at bounding box center [217, 140] width 45 height 9
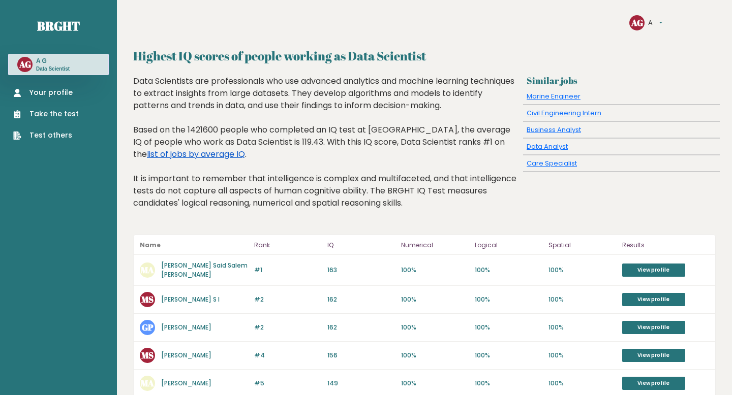
click at [149, 157] on link "list of jobs by average IQ" at bounding box center [196, 154] width 98 height 12
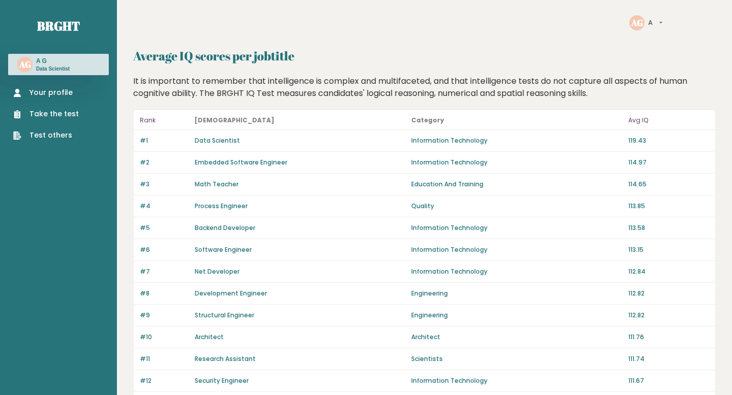
click at [220, 187] on link "Math Teacher" at bounding box center [217, 184] width 44 height 9
click at [215, 249] on link "Software Engineer" at bounding box center [223, 250] width 57 height 9
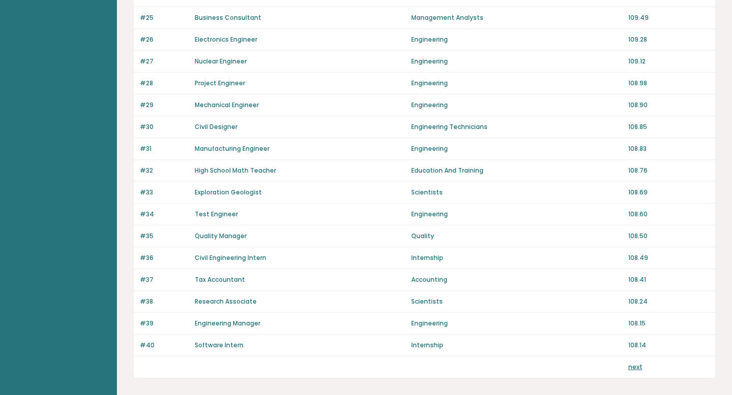
scroll to position [696, 0]
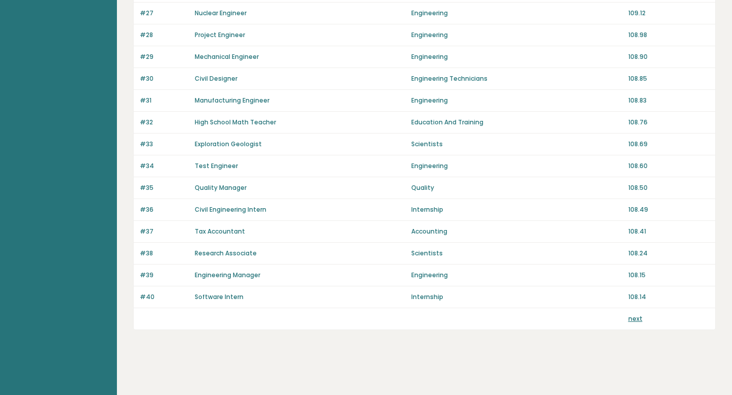
click at [634, 319] on link "next" at bounding box center [635, 319] width 14 height 9
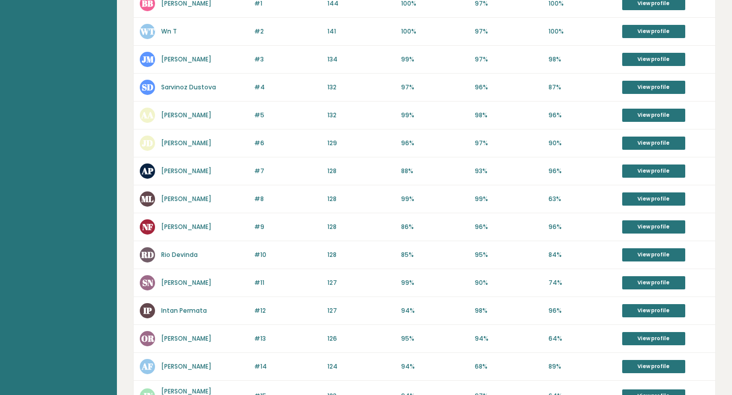
scroll to position [159, 0]
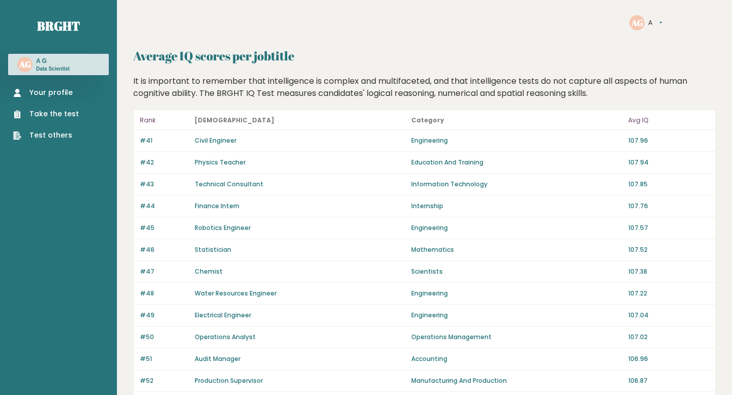
click at [37, 88] on link "Your profile" at bounding box center [46, 92] width 66 height 11
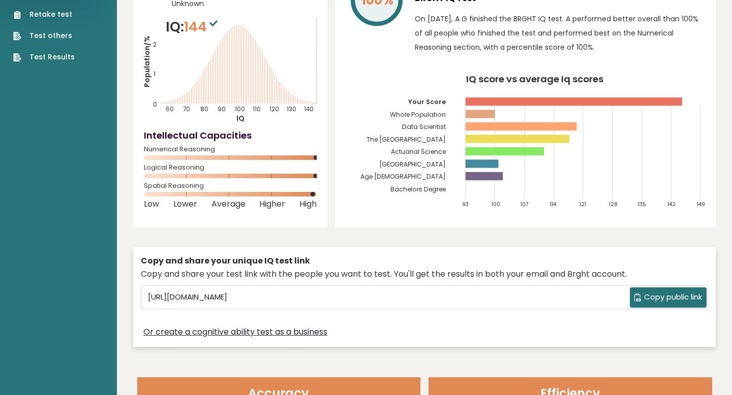
scroll to position [108, 0]
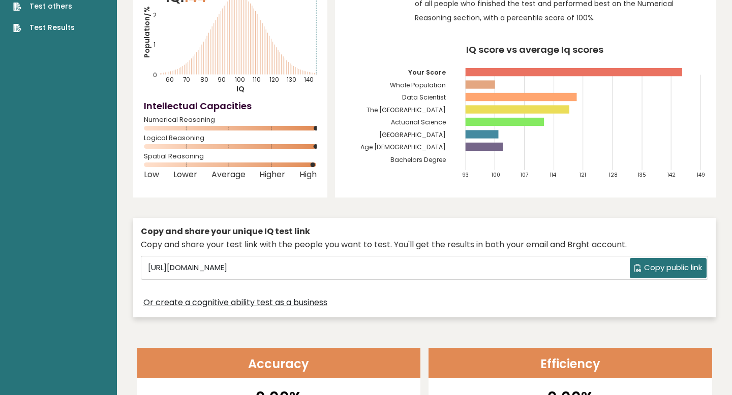
click at [432, 110] on tspan "The [GEOGRAPHIC_DATA]" at bounding box center [406, 110] width 79 height 9
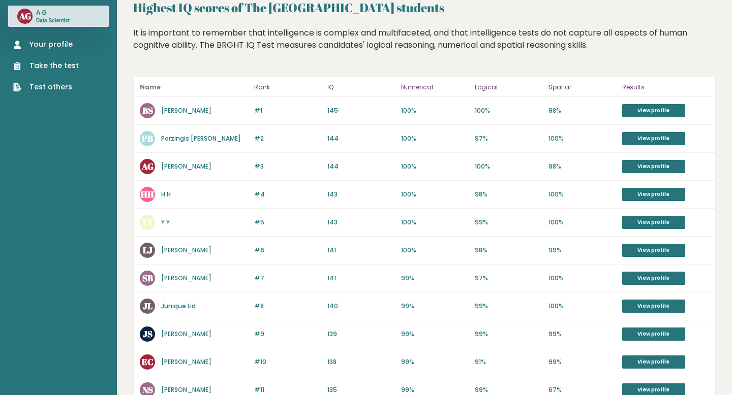
scroll to position [54, 0]
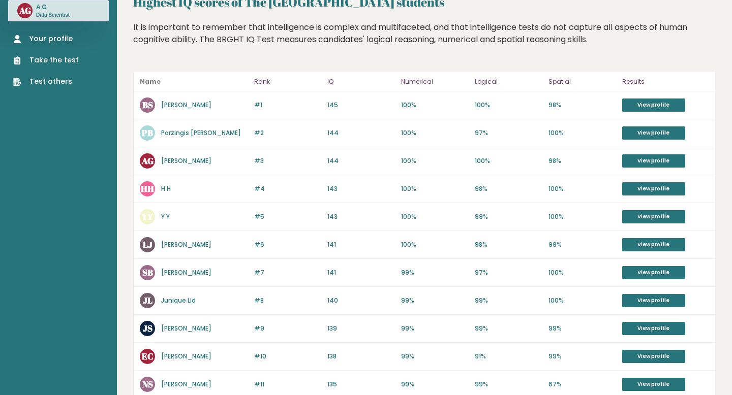
click at [181, 161] on link "Abhay Garg" at bounding box center [186, 161] width 50 height 9
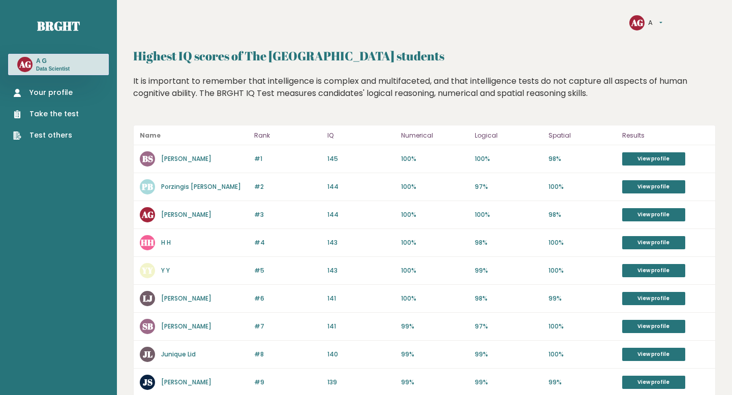
scroll to position [54, 0]
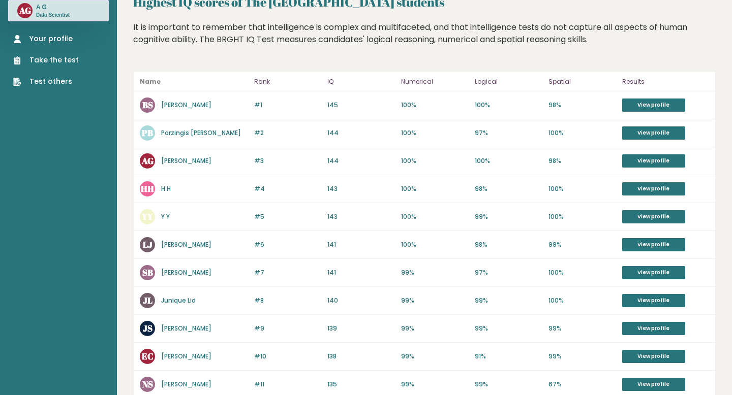
click at [179, 158] on link "[PERSON_NAME]" at bounding box center [186, 161] width 50 height 9
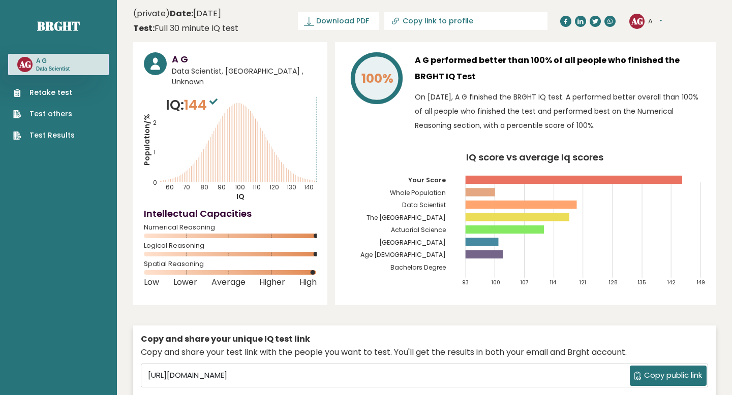
click at [569, 118] on p "On September 11, 2025, A G finished the BRGHT IQ test. A performed better overa…" at bounding box center [560, 111] width 290 height 43
click at [660, 22] on button "A" at bounding box center [655, 21] width 14 height 10
click at [468, 90] on p "On September 11, 2025, A G finished the BRGHT IQ test. A performed better overa…" at bounding box center [560, 111] width 290 height 43
click at [427, 203] on tspan "Data Scientist" at bounding box center [424, 205] width 44 height 9
click at [430, 220] on tspan "The University Of New South Wales" at bounding box center [406, 217] width 79 height 9
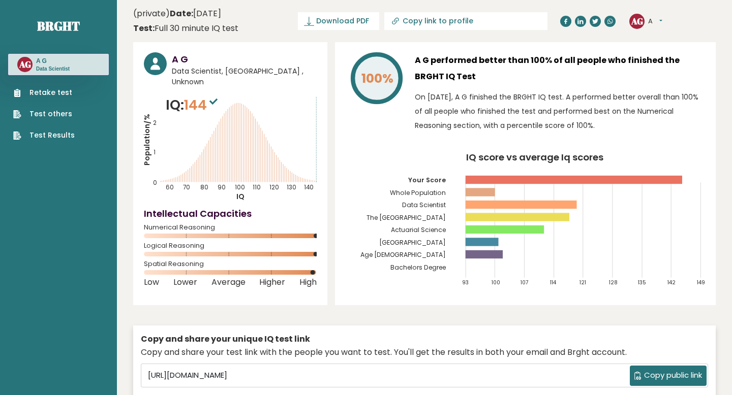
click at [430, 243] on tspan "Australia" at bounding box center [412, 242] width 67 height 9
click at [421, 256] on tspan "Age 18 - 24" at bounding box center [402, 255] width 85 height 9
click at [414, 234] on tspan "Actuarial Science" at bounding box center [418, 230] width 55 height 9
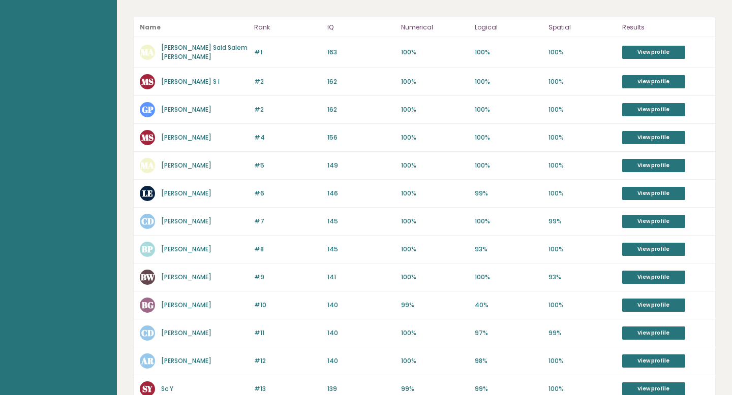
scroll to position [219, 0]
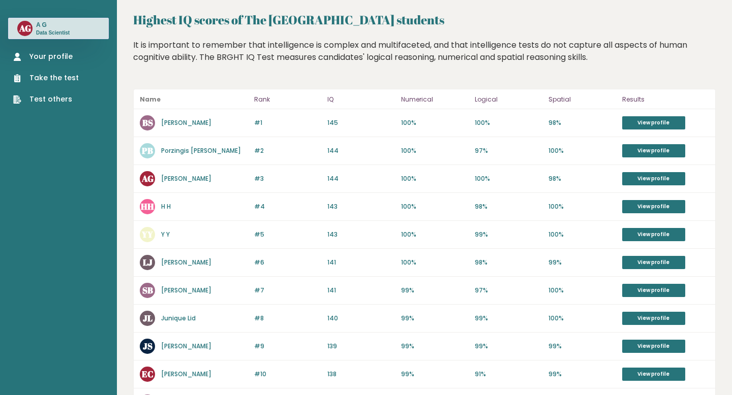
scroll to position [38, 0]
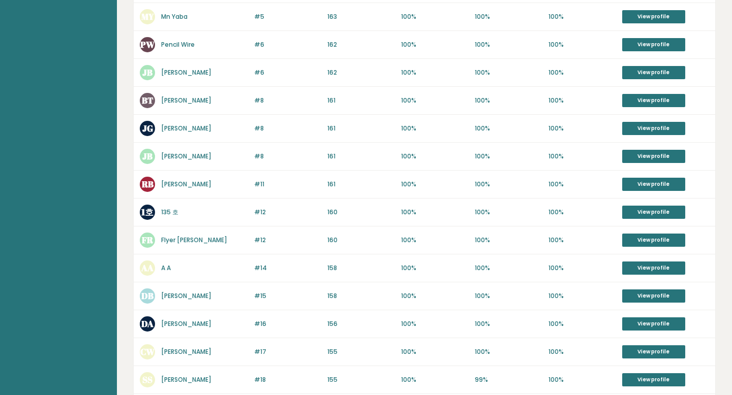
scroll to position [307, 0]
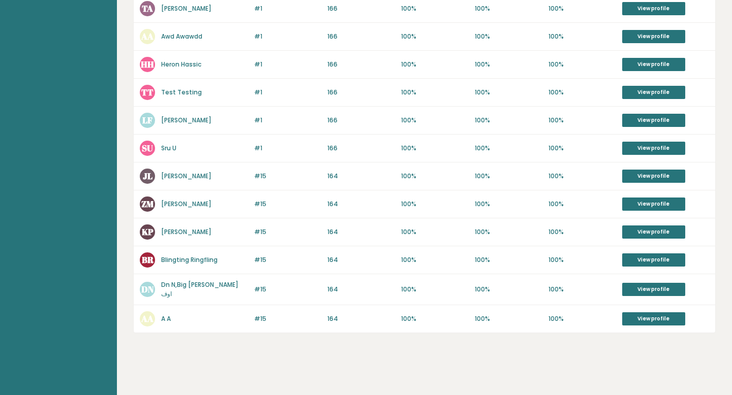
scroll to position [392, 0]
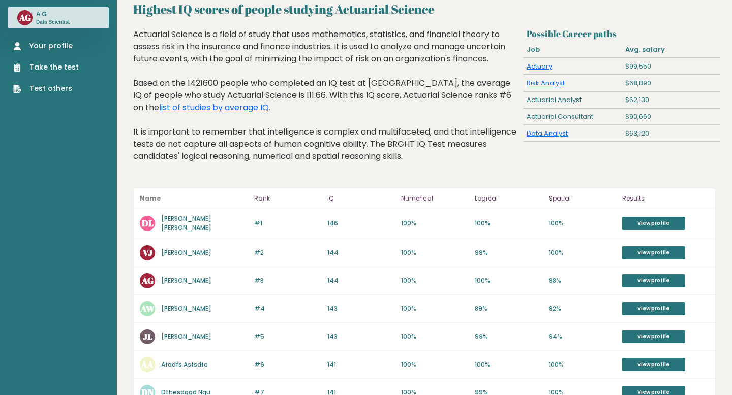
scroll to position [58, 0]
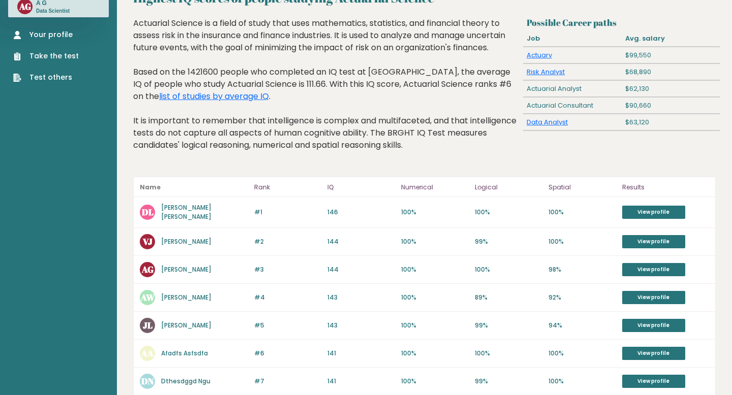
click at [185, 267] on link "Abhay Garg" at bounding box center [186, 269] width 50 height 9
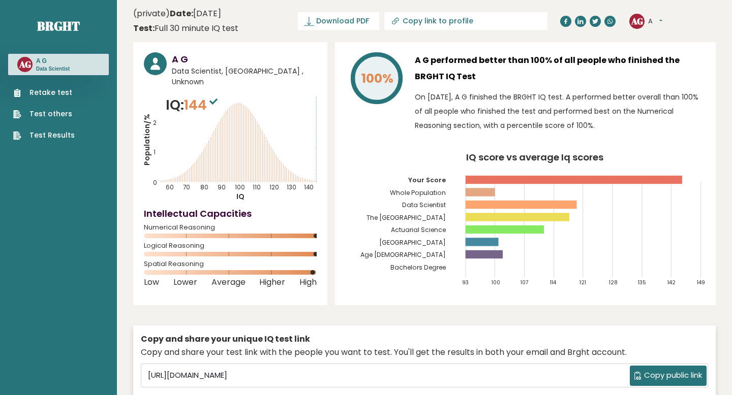
click at [662, 22] on button "A" at bounding box center [655, 21] width 14 height 10
click at [667, 64] on link "Settings" at bounding box center [675, 65] width 52 height 14
click at [67, 29] on link "Brght" at bounding box center [58, 26] width 43 height 16
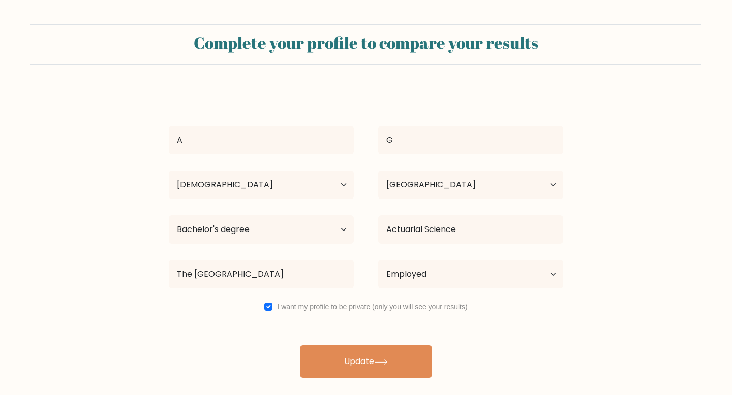
select select "18_24"
select select "AU"
select select "bachelors_degree"
select select "employed"
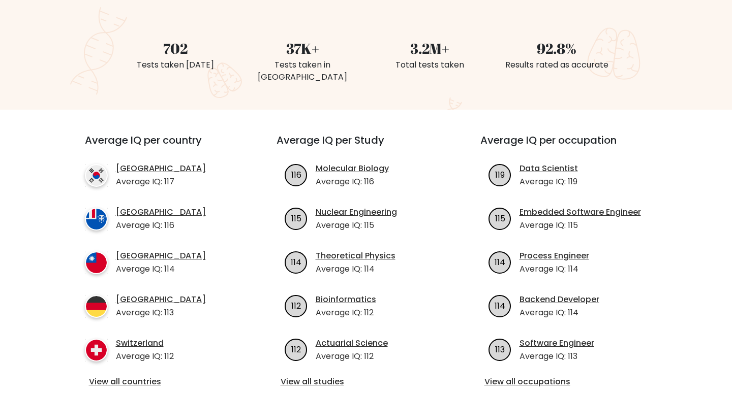
scroll to position [260, 0]
click at [159, 163] on link "[GEOGRAPHIC_DATA]" at bounding box center [161, 169] width 90 height 12
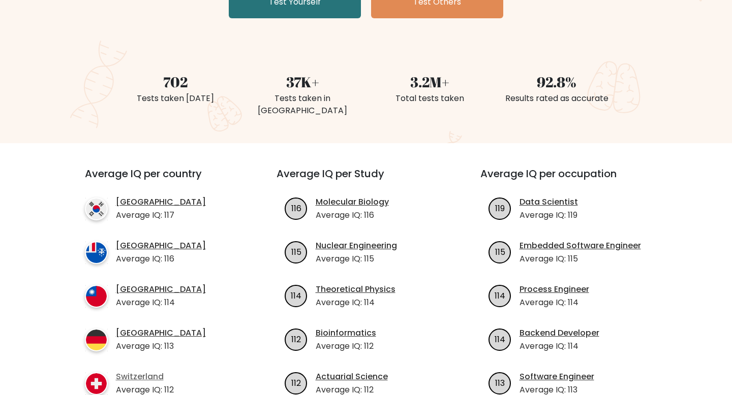
scroll to position [322, 0]
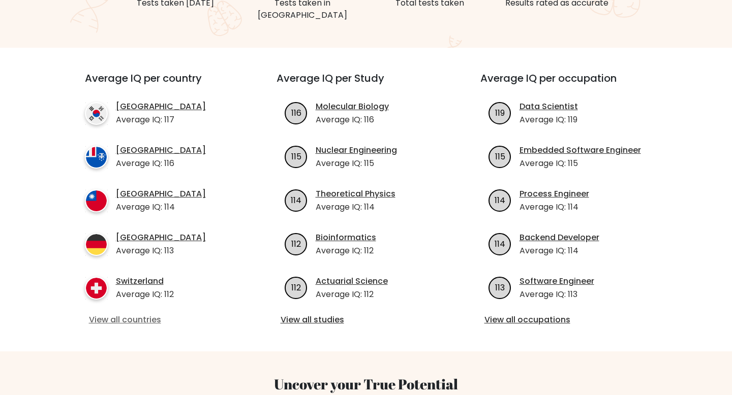
click at [150, 314] on link "View all countries" at bounding box center [162, 320] width 147 height 12
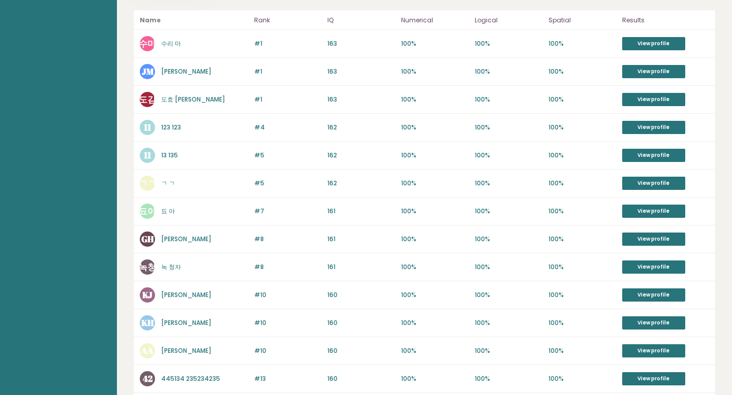
scroll to position [216, 0]
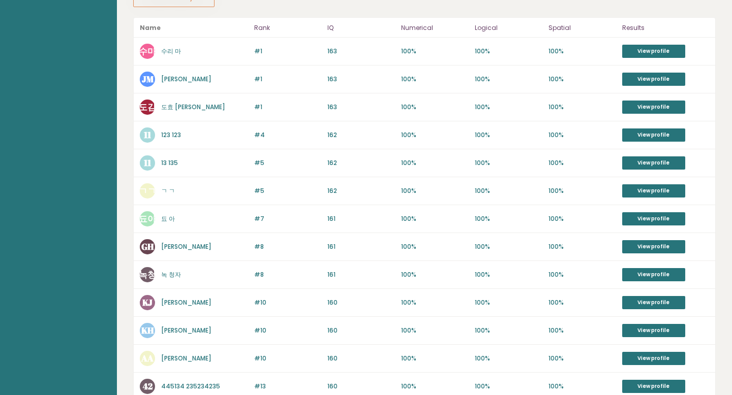
click at [169, 52] on link "수리 마" at bounding box center [171, 51] width 20 height 9
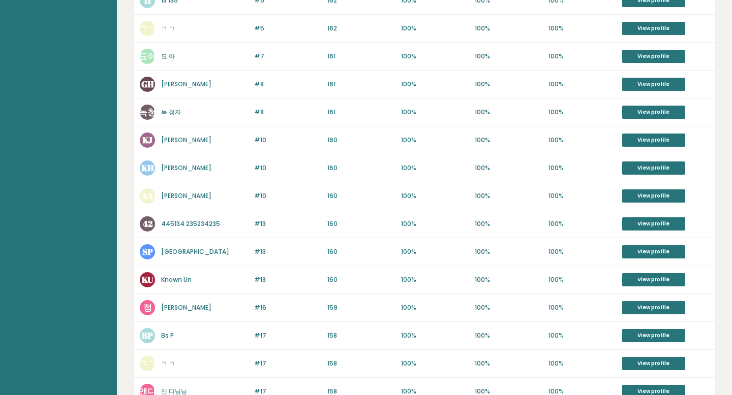
scroll to position [379, 0]
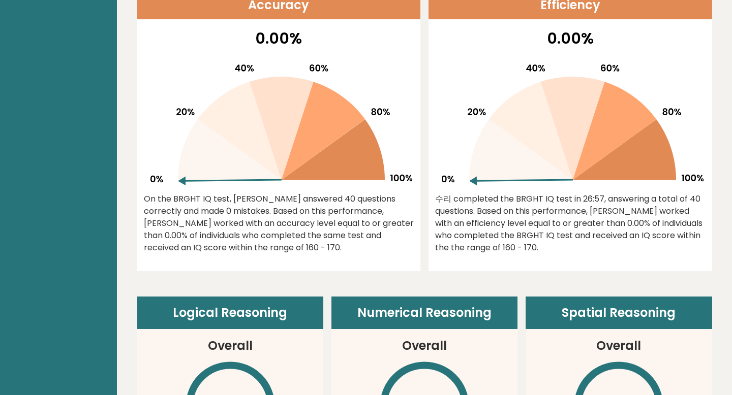
scroll to position [320, 0]
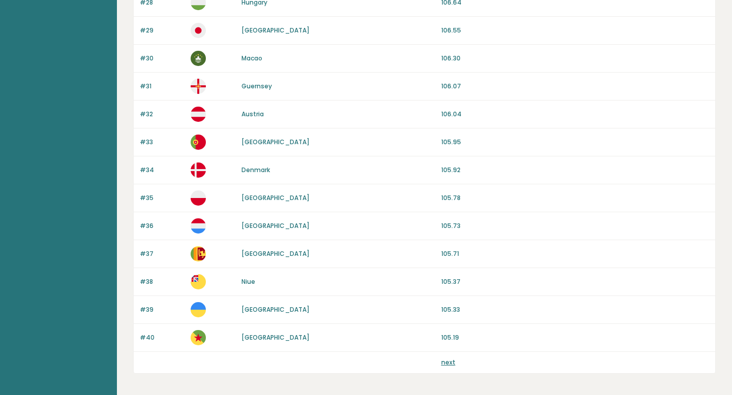
scroll to position [940, 0]
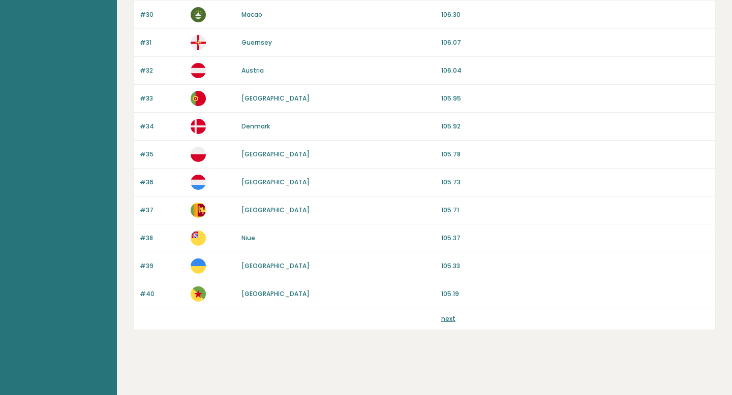
click at [449, 322] on link "next" at bounding box center [448, 319] width 14 height 9
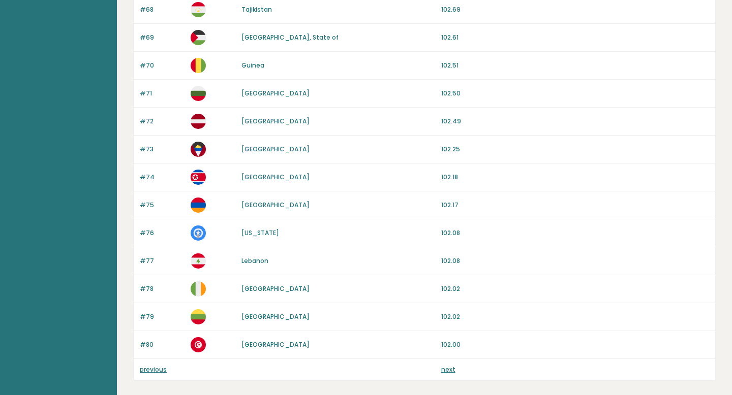
scroll to position [940, 0]
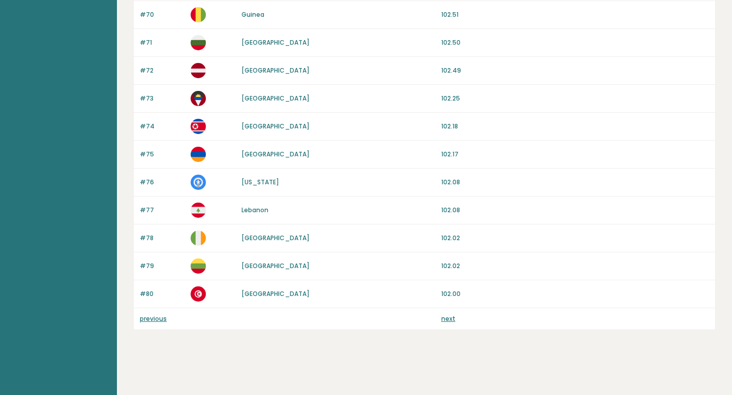
click at [449, 322] on link "next" at bounding box center [448, 319] width 14 height 9
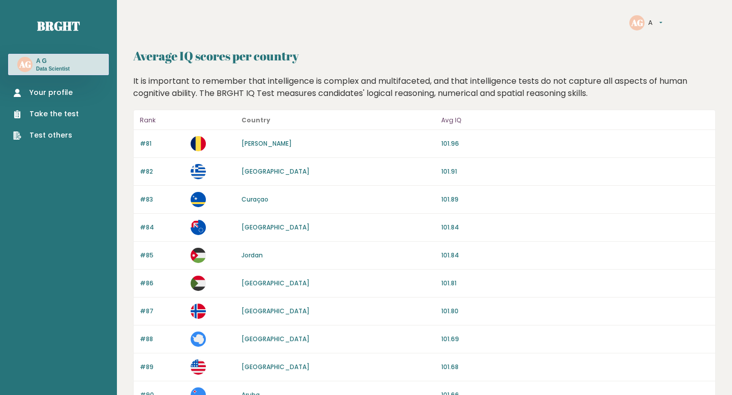
scroll to position [940, 0]
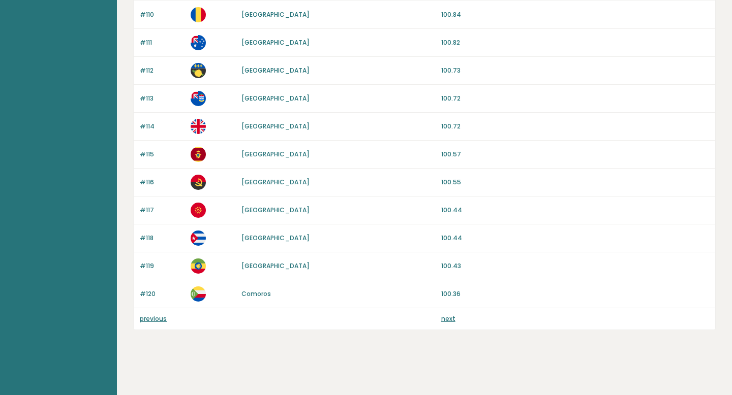
click at [449, 322] on link "next" at bounding box center [448, 319] width 14 height 9
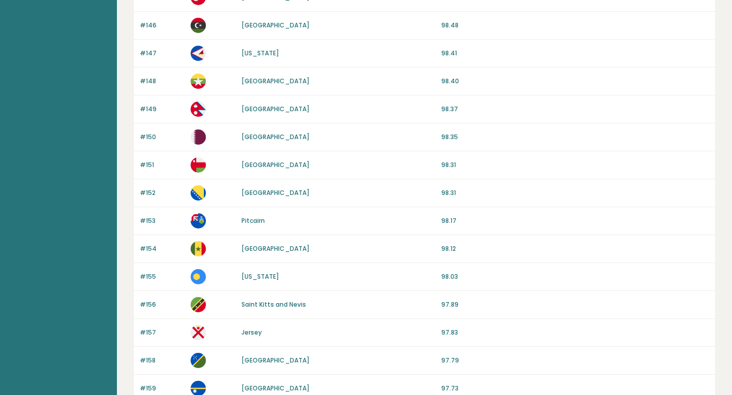
scroll to position [940, 0]
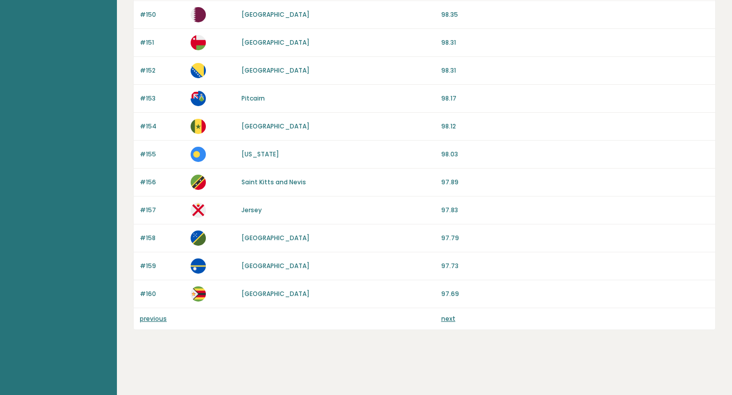
click at [449, 322] on link "next" at bounding box center [448, 319] width 14 height 9
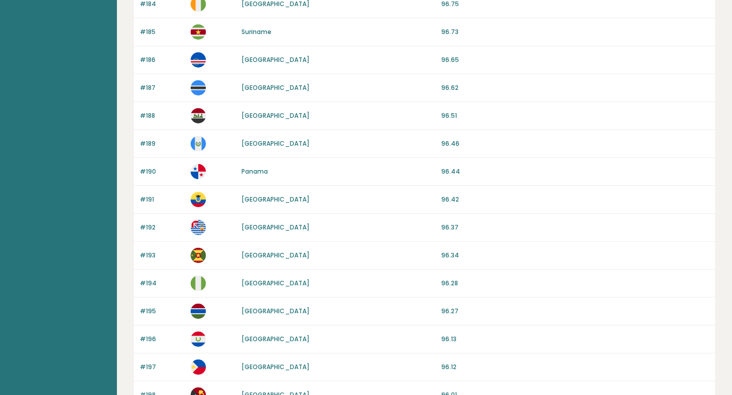
scroll to position [940, 0]
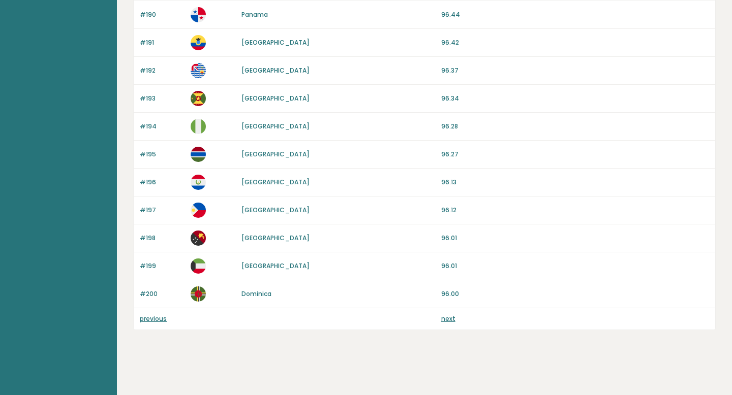
click at [449, 322] on link "next" at bounding box center [448, 319] width 14 height 9
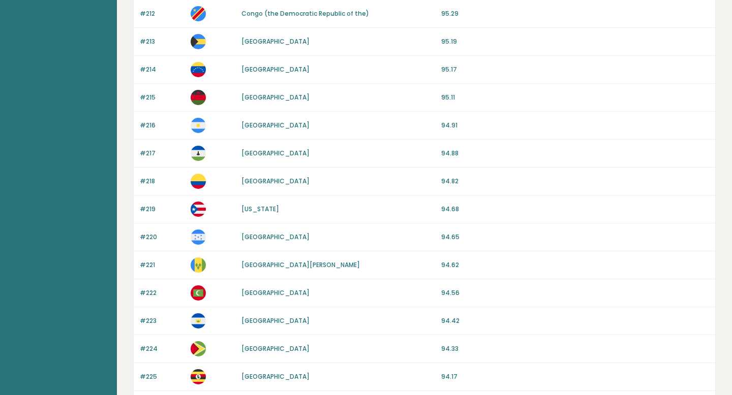
scroll to position [772, 0]
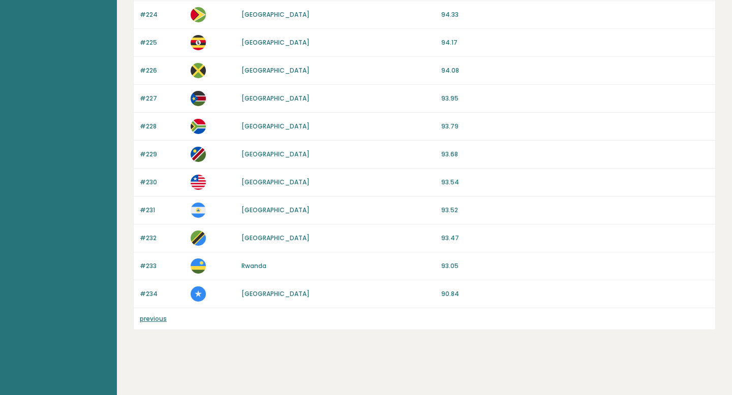
click at [240, 297] on div "#234 Somalia 90.84" at bounding box center [425, 295] width 582 height 28
click at [247, 296] on link "[GEOGRAPHIC_DATA]" at bounding box center [275, 294] width 68 height 9
click at [257, 268] on link "Rwanda" at bounding box center [253, 266] width 25 height 9
click at [258, 236] on link "[GEOGRAPHIC_DATA]" at bounding box center [275, 238] width 68 height 9
click at [257, 207] on link "Nicaragua" at bounding box center [275, 210] width 68 height 9
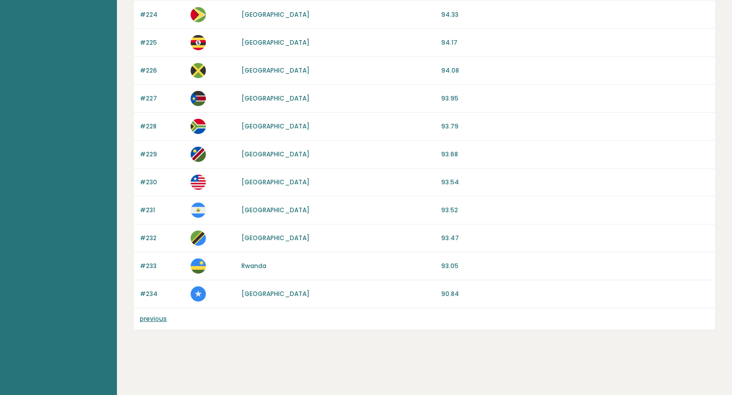
click at [265, 125] on link "South Africa" at bounding box center [275, 126] width 68 height 9
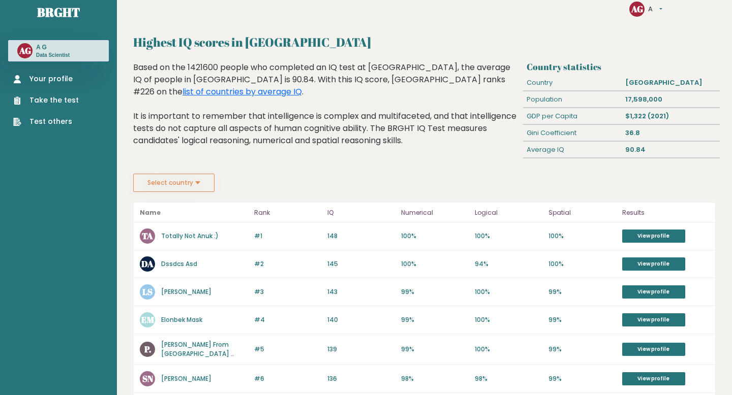
scroll to position [15, 0]
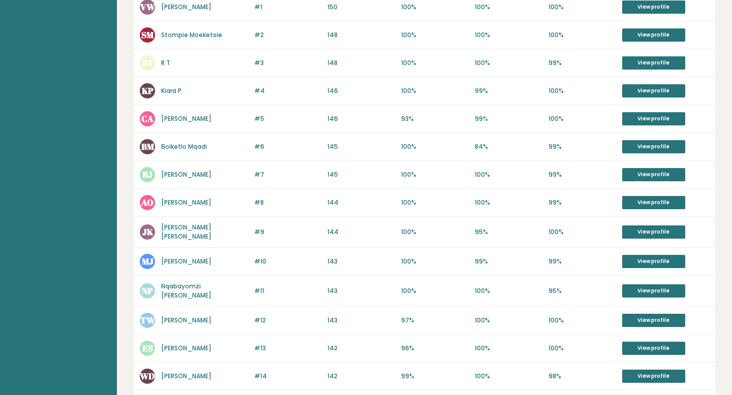
scroll to position [417, 0]
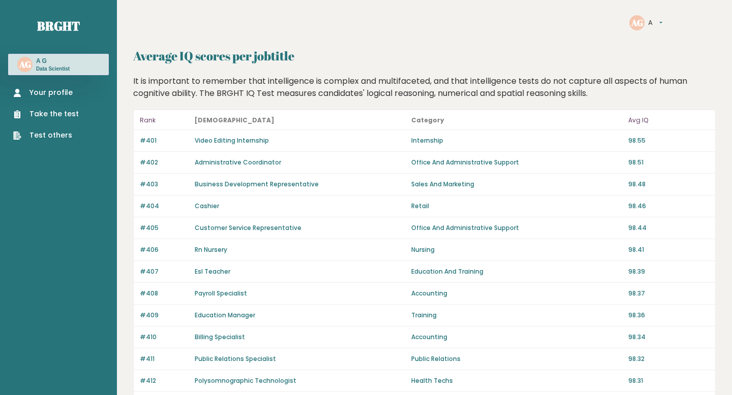
click at [62, 91] on link "Your profile" at bounding box center [46, 92] width 66 height 11
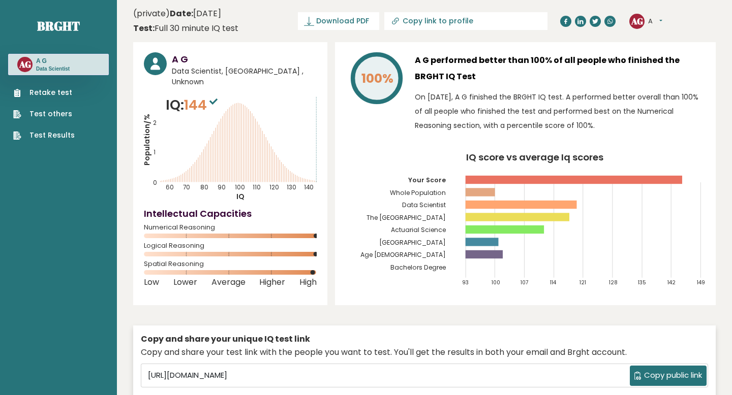
click at [659, 21] on button "A" at bounding box center [655, 21] width 14 height 10
click at [672, 66] on link "Settings" at bounding box center [675, 65] width 52 height 14
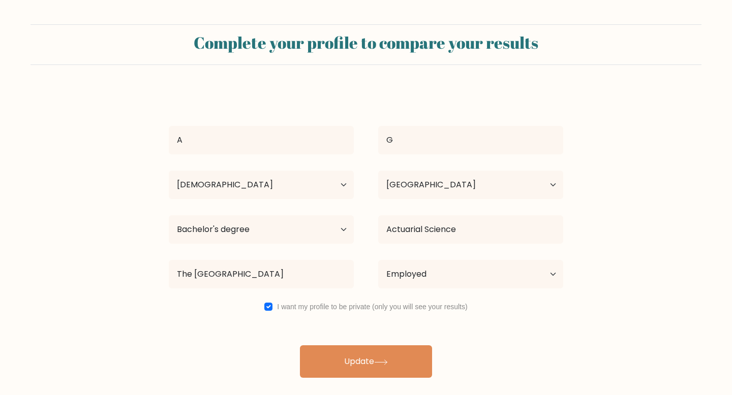
select select "18_24"
select select "AU"
select select "bachelors_degree"
select select "employed"
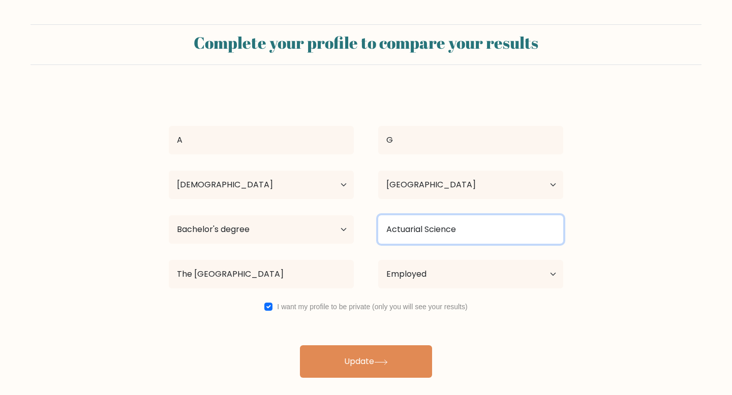
click at [414, 236] on input "Actuarial Science" at bounding box center [470, 230] width 185 height 28
click at [424, 239] on input "Other" at bounding box center [470, 230] width 185 height 28
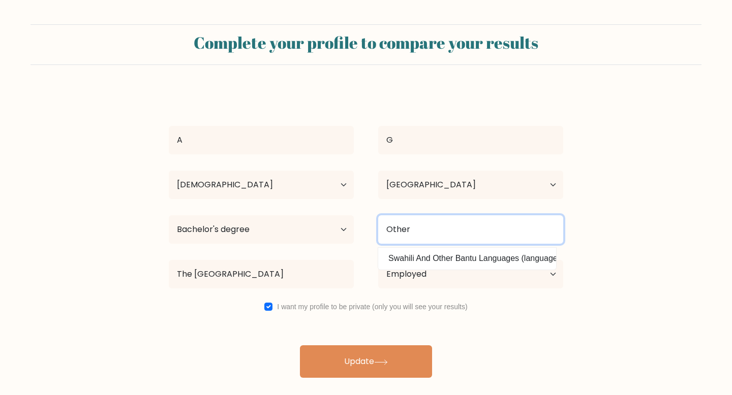
click at [424, 239] on input "Other" at bounding box center [470, 230] width 185 height 28
type input "None"
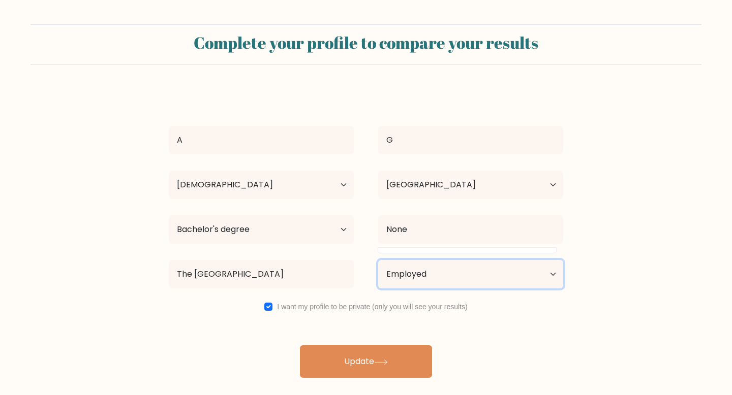
click at [413, 264] on select "Current employment status Employed Student Retired Other / prefer not to answer" at bounding box center [470, 274] width 185 height 28
select select "other"
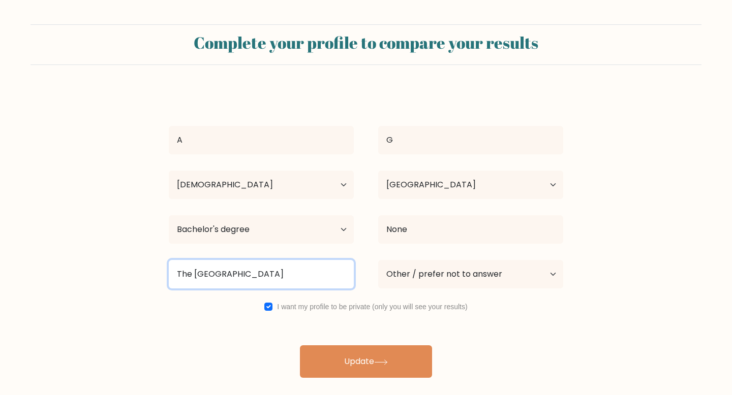
click at [331, 278] on input "The University of New South Wales" at bounding box center [261, 274] width 185 height 28
type input "None"
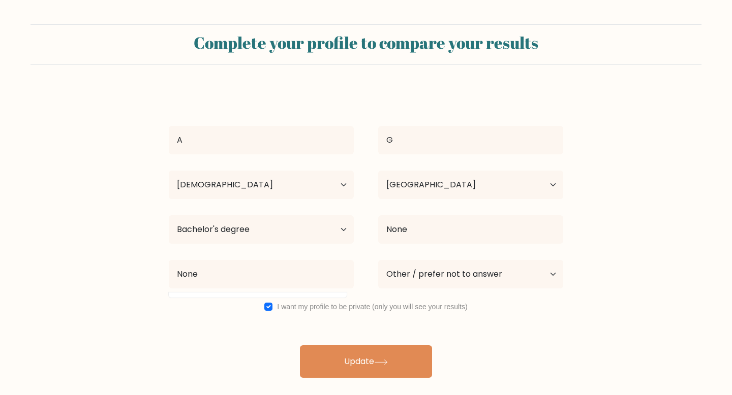
click at [269, 325] on div "A G Age Under 18 years old 18-24 years old 25-34 years old 35-44 years old 45-5…" at bounding box center [366, 233] width 407 height 289
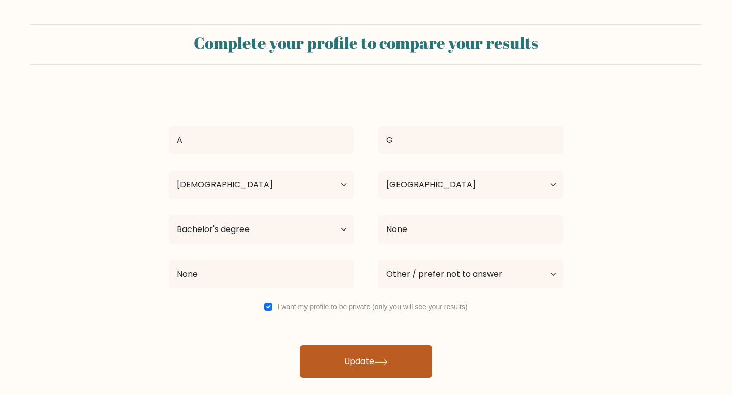
click at [341, 364] on button "Update" at bounding box center [366, 362] width 132 height 33
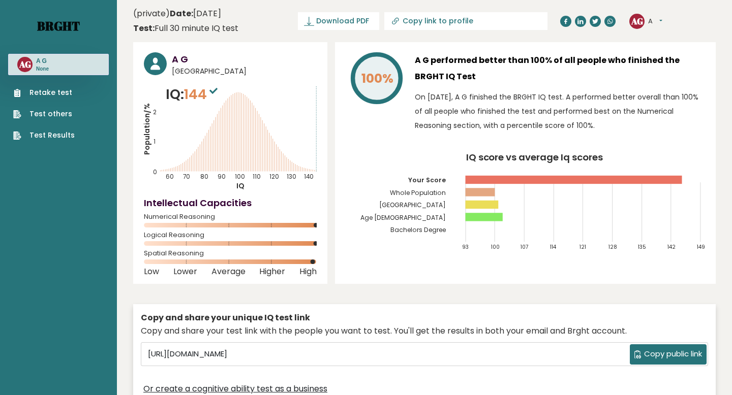
click at [56, 22] on link "Brght" at bounding box center [58, 26] width 43 height 16
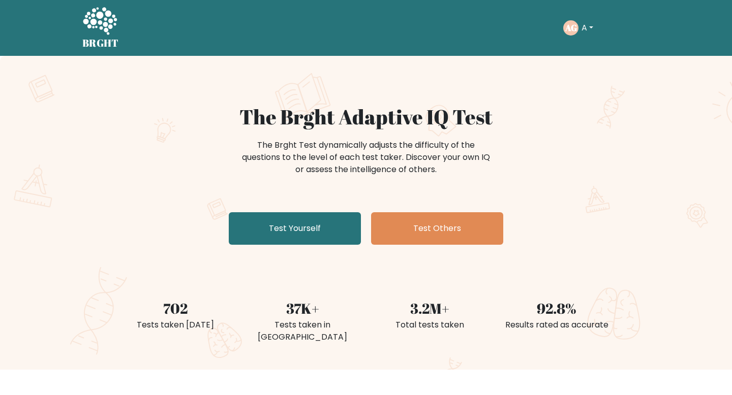
scroll to position [231, 0]
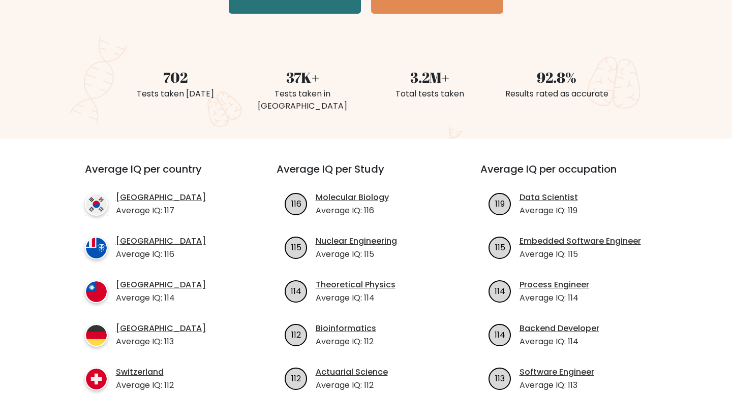
click at [365, 350] on ul "116 Molecular Biology Average IQ: 116 115 114" at bounding box center [366, 292] width 179 height 200
click at [365, 367] on link "Actuarial Science" at bounding box center [352, 373] width 72 height 12
